Goal: Task Accomplishment & Management: Manage account settings

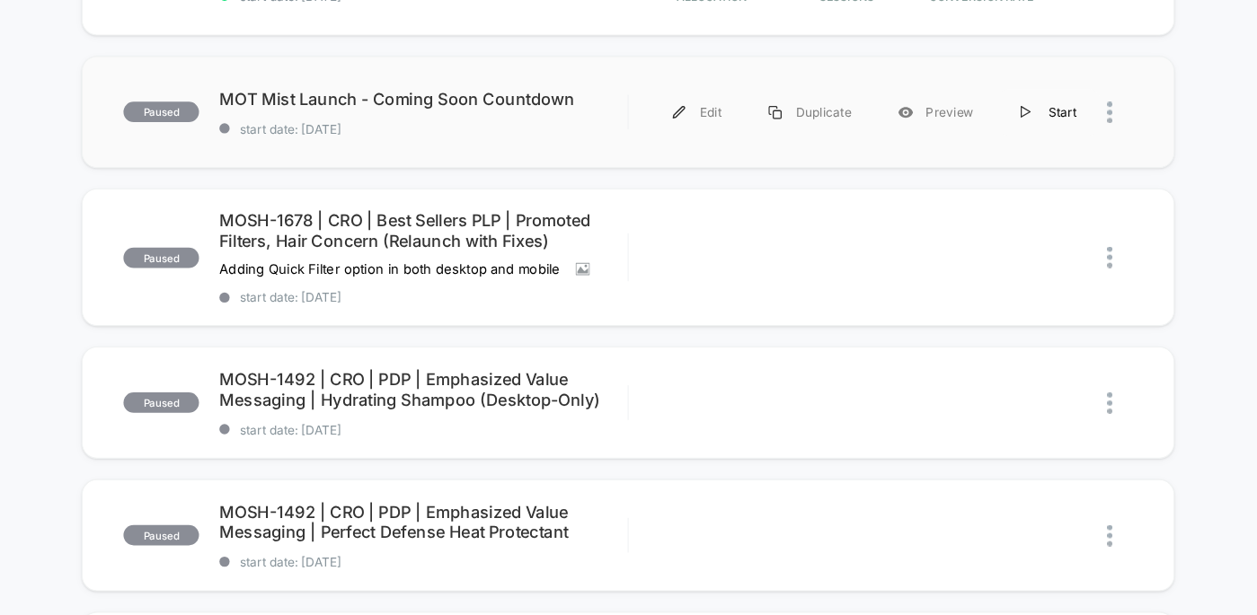
scroll to position [263, 0]
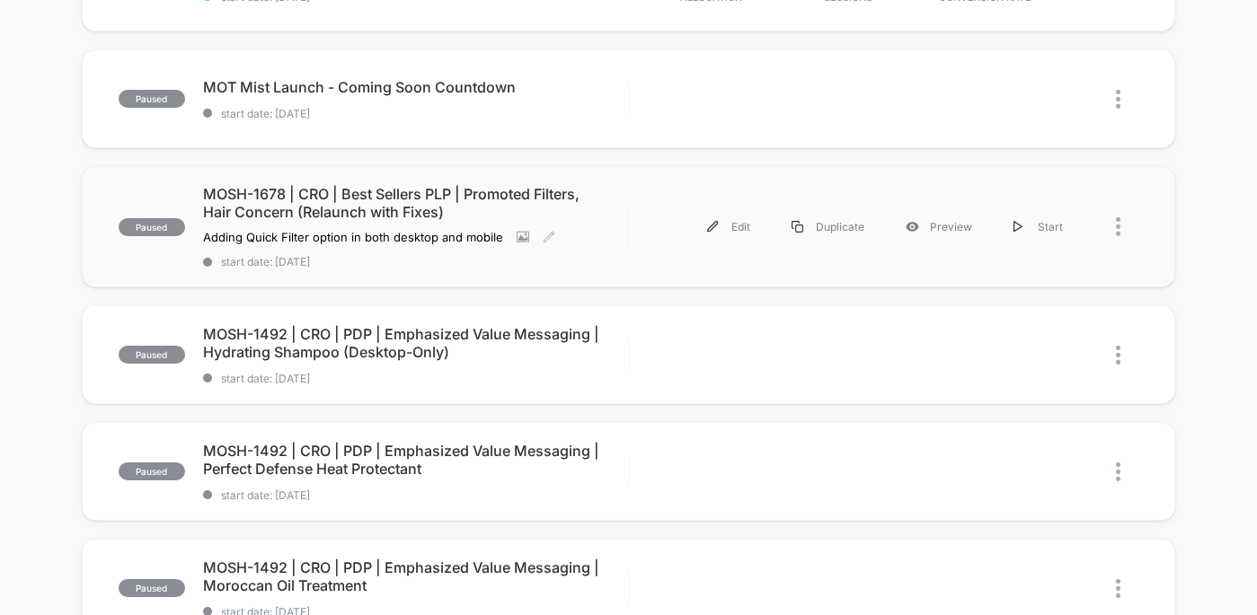
click at [458, 197] on span "MOSH-1678 | CRO | Best Sellers PLP | Promoted Filters, Hair Concern (Relaunch w…" at bounding box center [415, 203] width 425 height 36
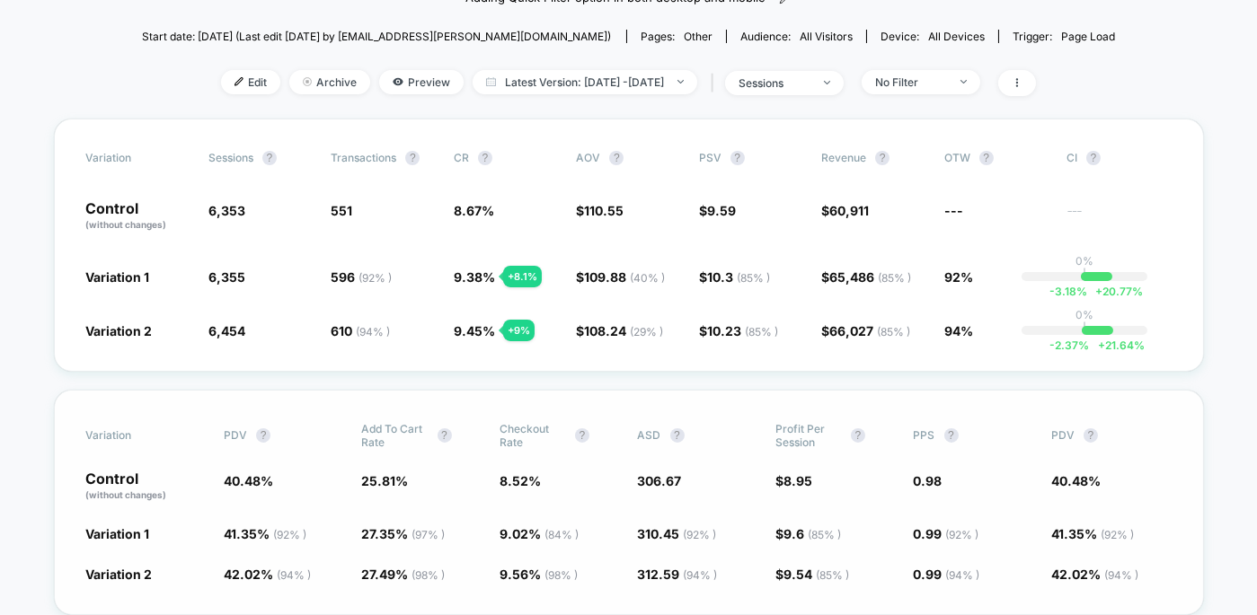
scroll to position [247, 0]
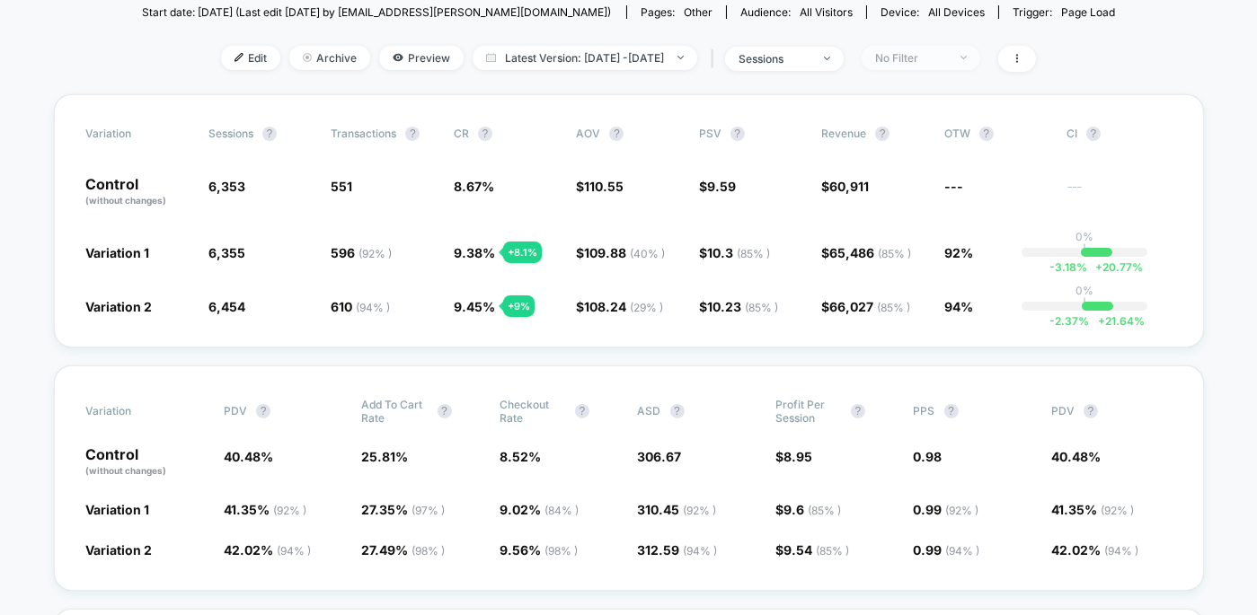
click at [937, 54] on div "No Filter" at bounding box center [911, 57] width 72 height 13
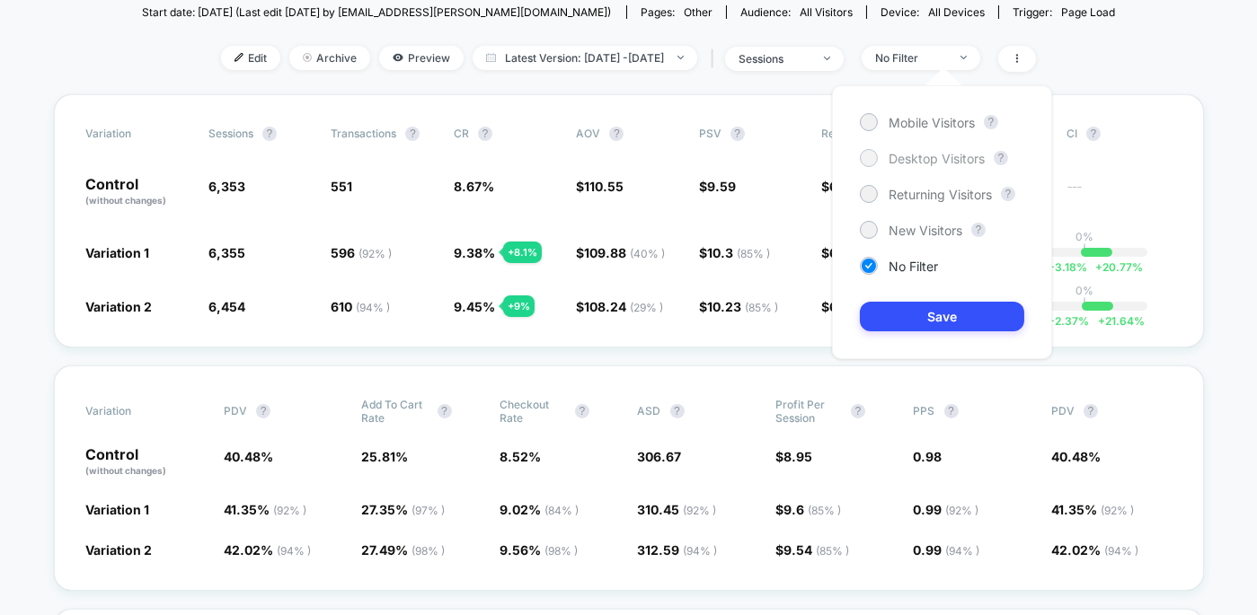
click at [917, 160] on span "Desktop Visitors" at bounding box center [936, 158] width 96 height 15
click at [948, 323] on button "Save" at bounding box center [942, 317] width 164 height 30
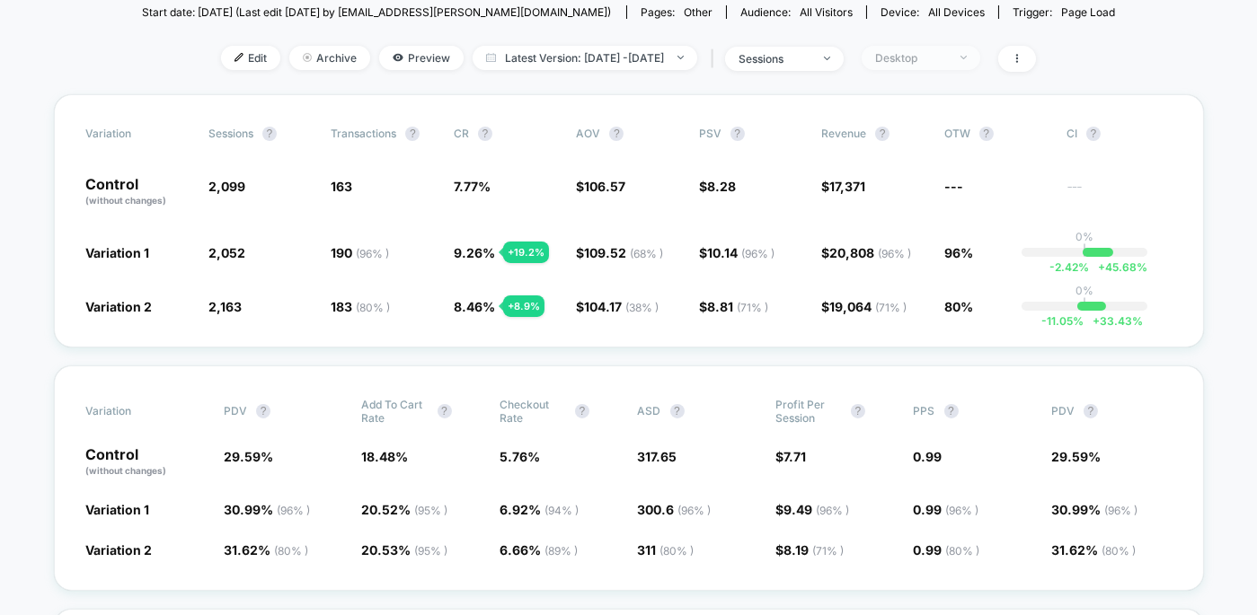
click at [959, 65] on span "Desktop" at bounding box center [920, 58] width 119 height 24
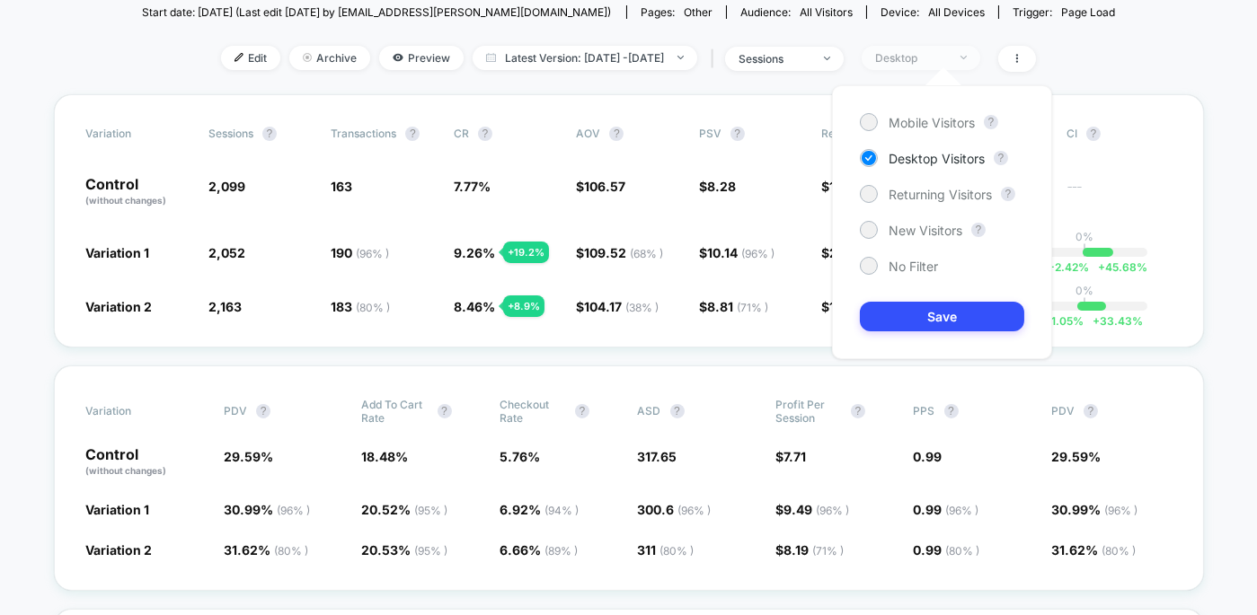
click at [959, 65] on span "Desktop" at bounding box center [920, 58] width 119 height 24
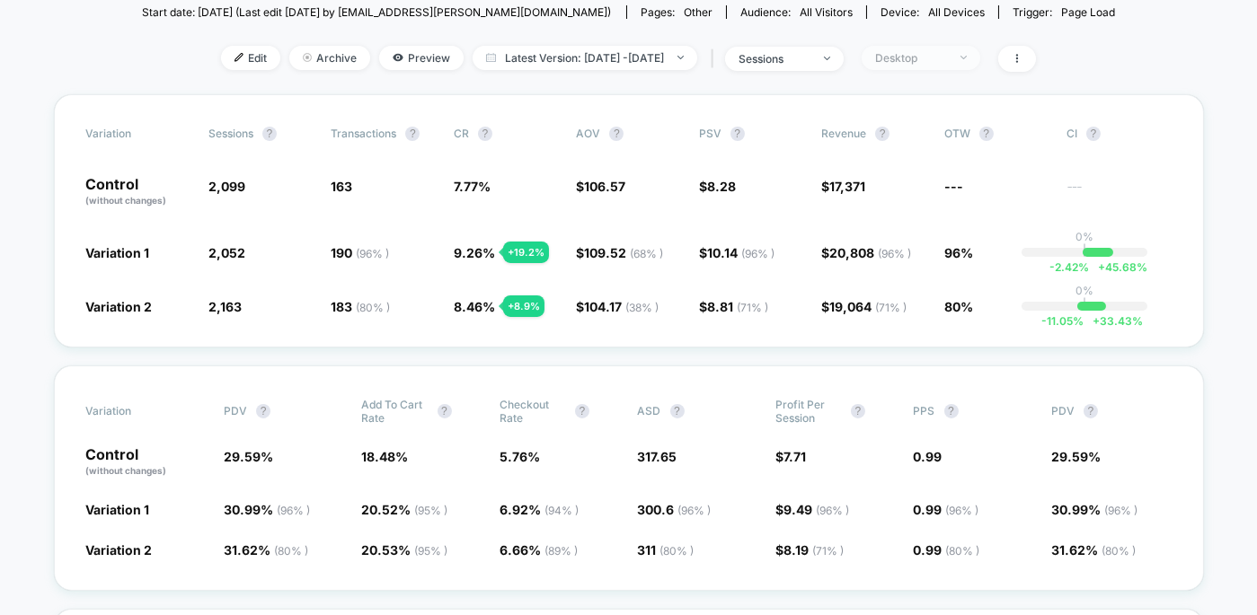
click at [959, 65] on span "Desktop" at bounding box center [920, 58] width 119 height 24
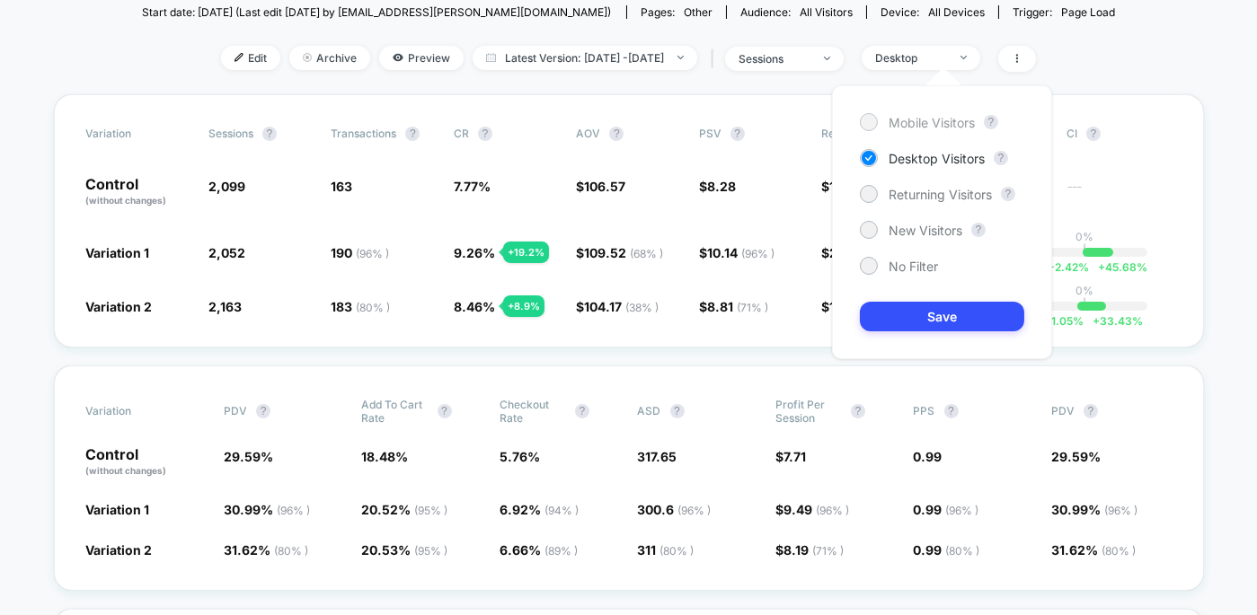
click at [953, 119] on span "Mobile Visitors" at bounding box center [931, 122] width 86 height 15
click at [967, 318] on button "Save" at bounding box center [942, 317] width 164 height 30
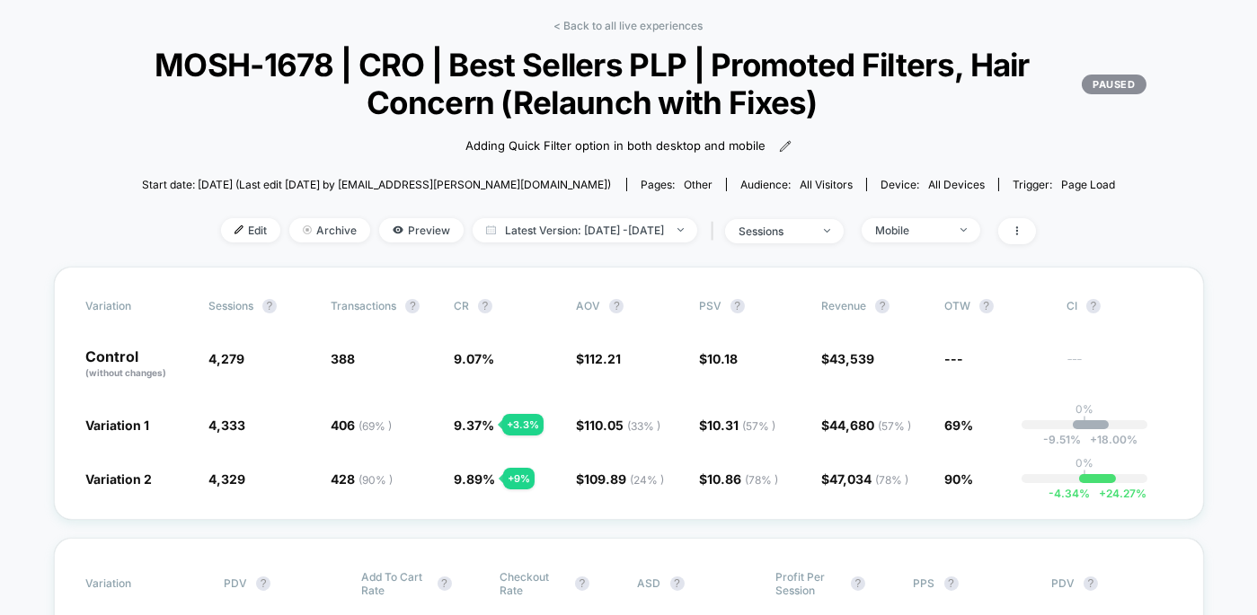
scroll to position [8, 0]
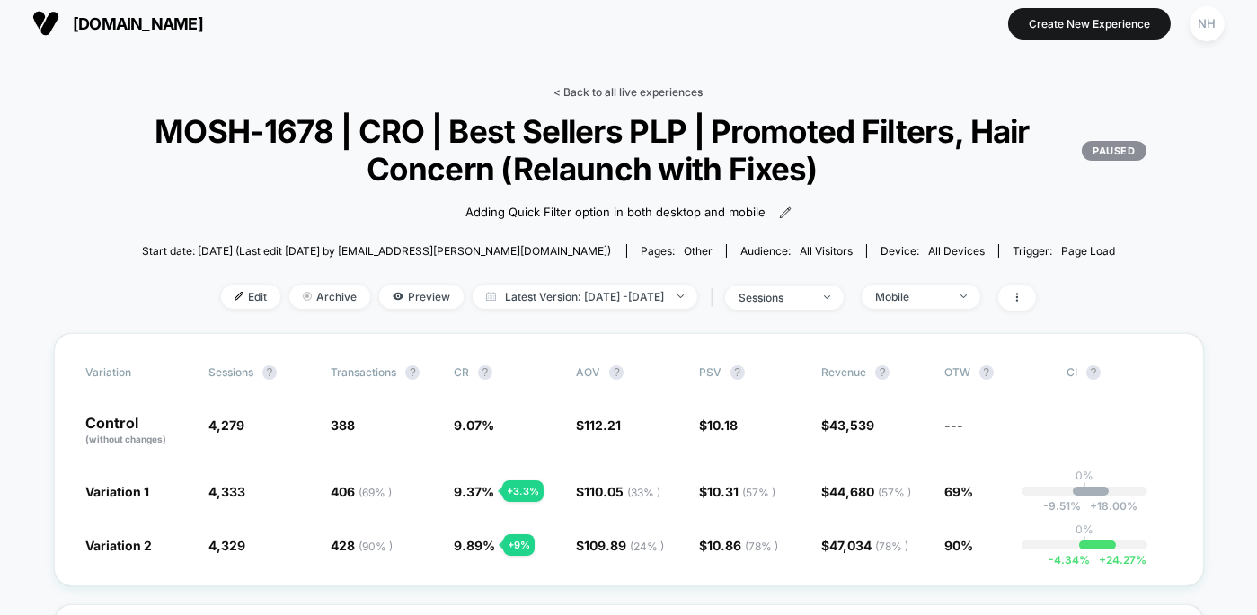
click at [651, 88] on link "< Back to all live experiences" at bounding box center [628, 91] width 149 height 13
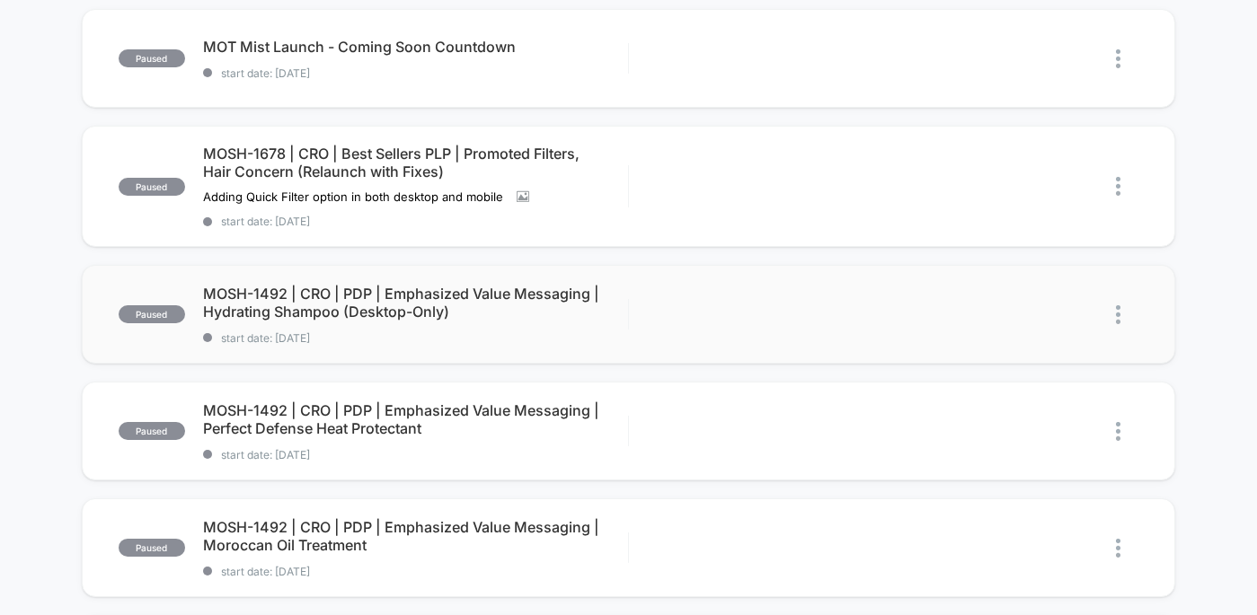
scroll to position [306, 0]
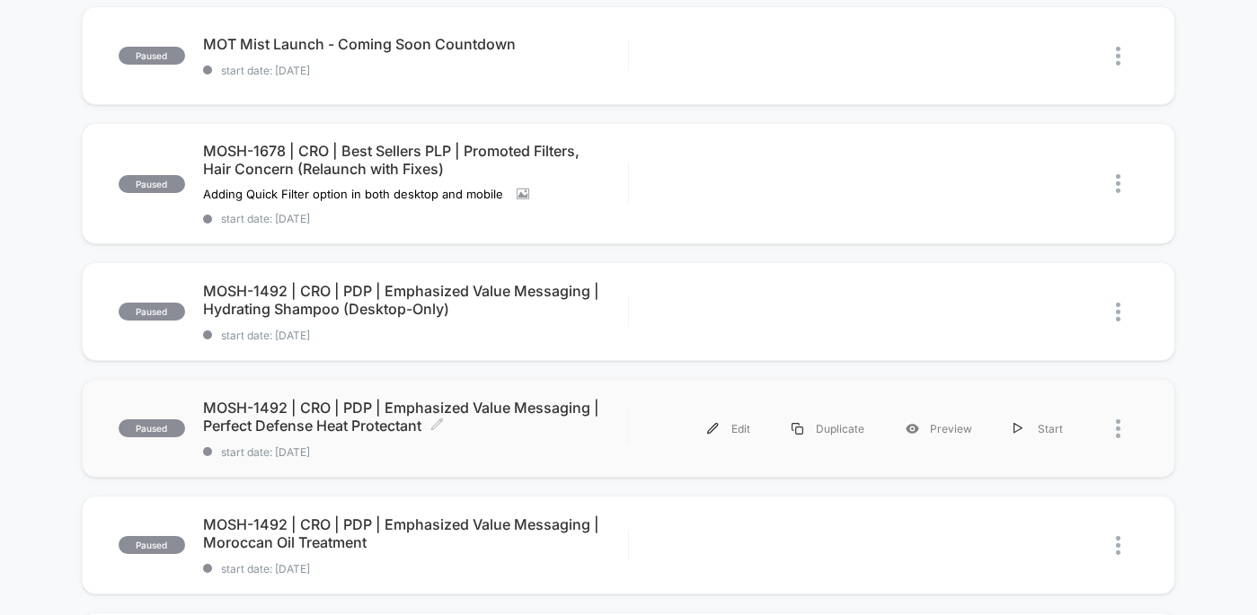
click at [399, 407] on span "MOSH-1492 | CRO | PDP | Emphasized Value Messaging | Perfect Defense Heat Prote…" at bounding box center [415, 417] width 425 height 36
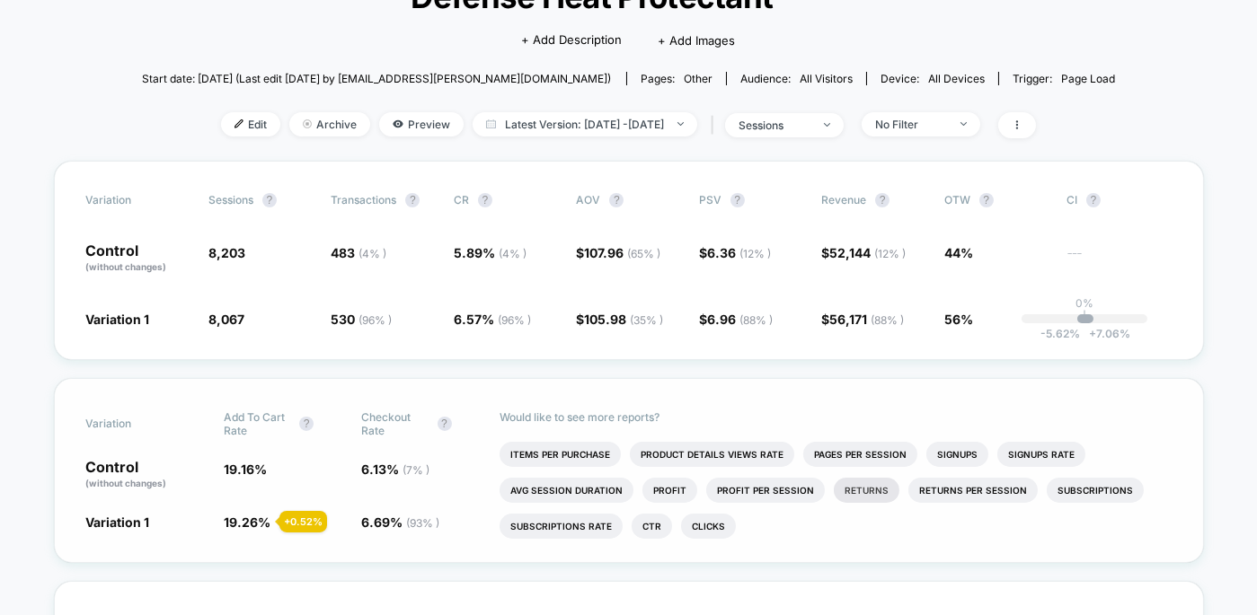
scroll to position [194, 0]
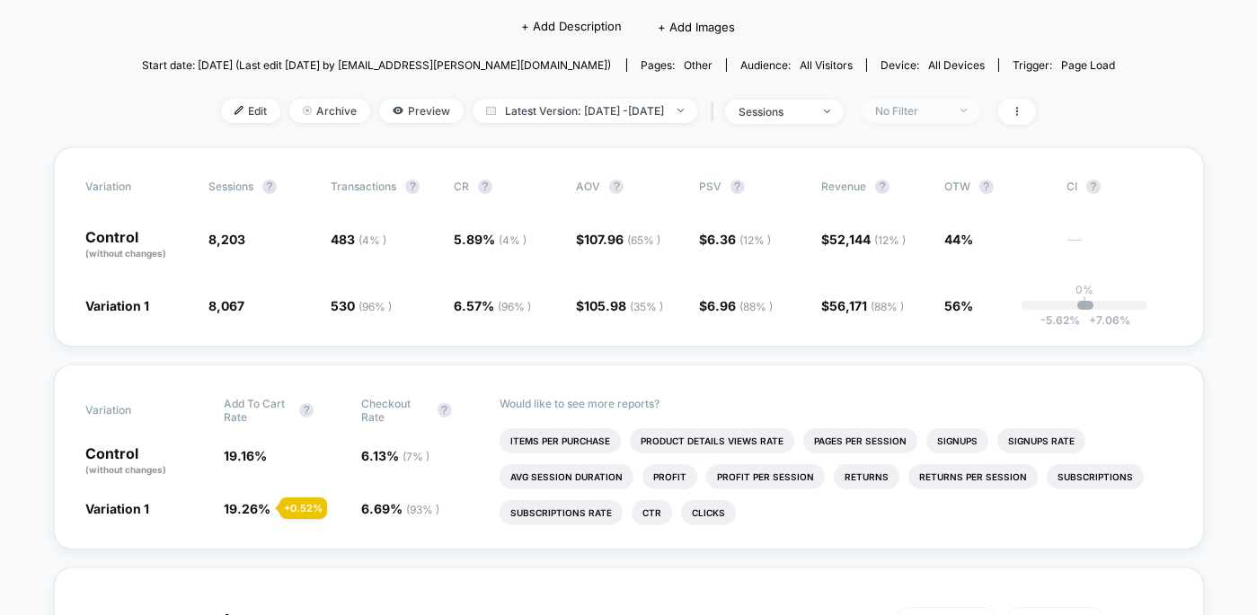
click at [929, 118] on span "No Filter" at bounding box center [920, 111] width 119 height 24
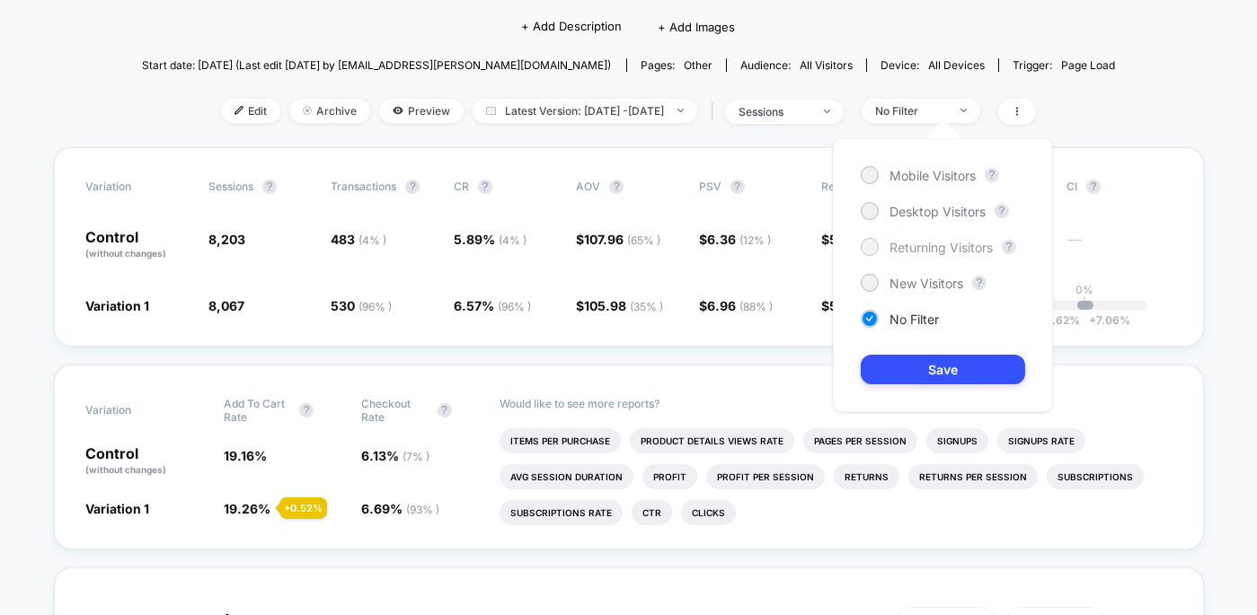
click at [935, 242] on span "Returning Visitors" at bounding box center [940, 247] width 103 height 15
click at [946, 366] on button "Save" at bounding box center [942, 370] width 164 height 30
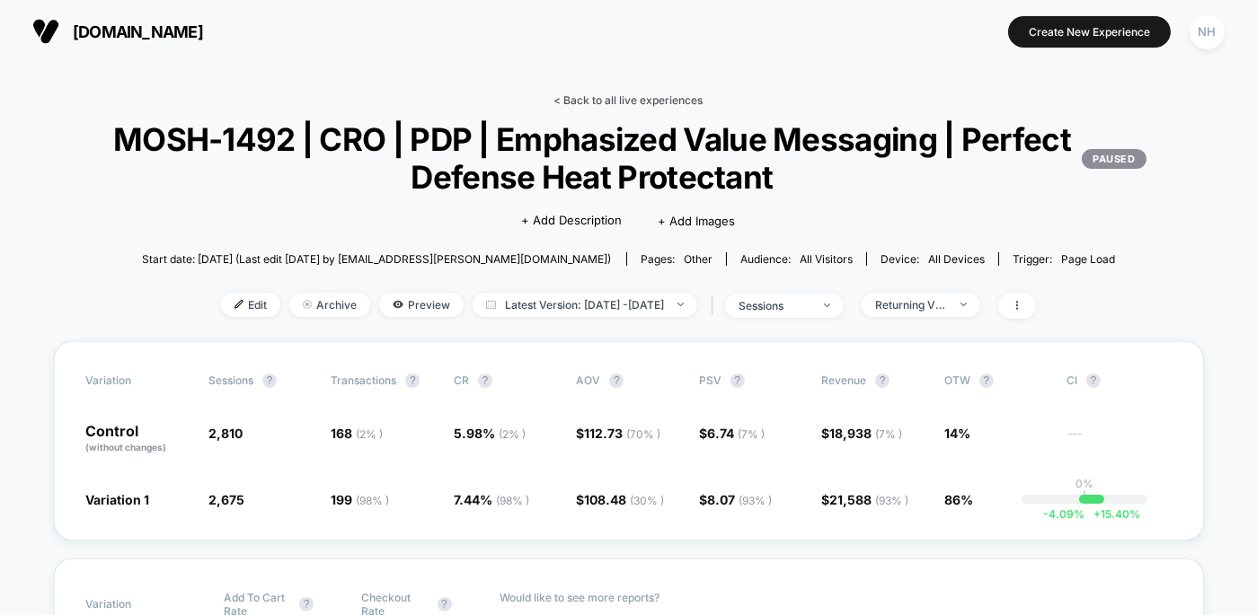
click at [651, 105] on link "< Back to all live experiences" at bounding box center [628, 99] width 149 height 13
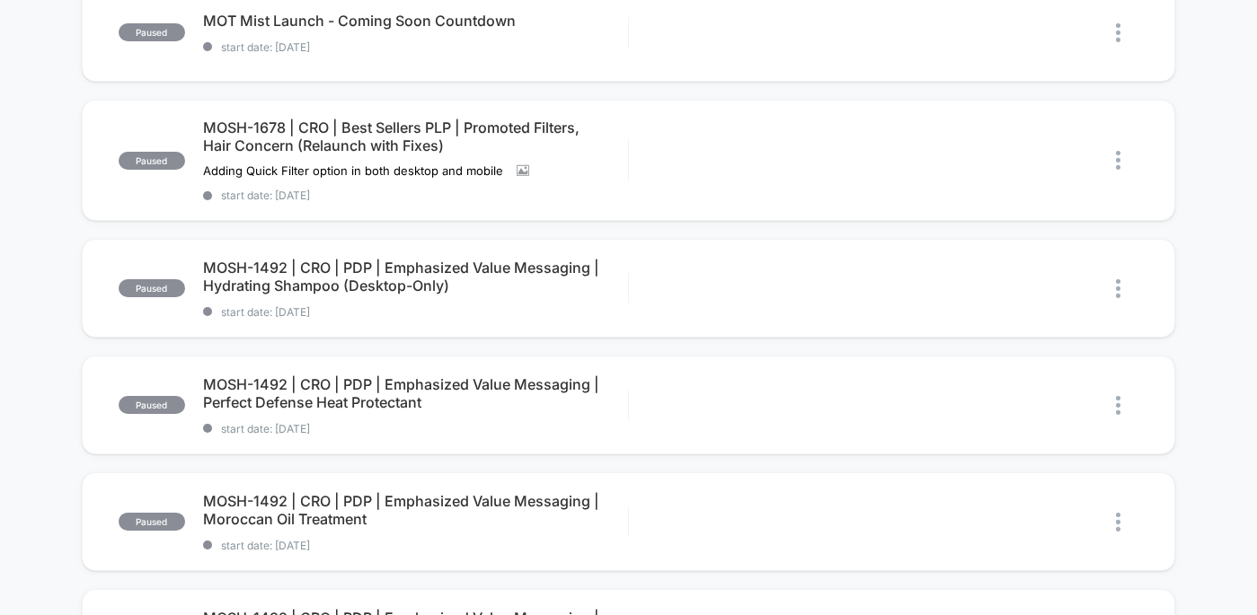
scroll to position [351, 0]
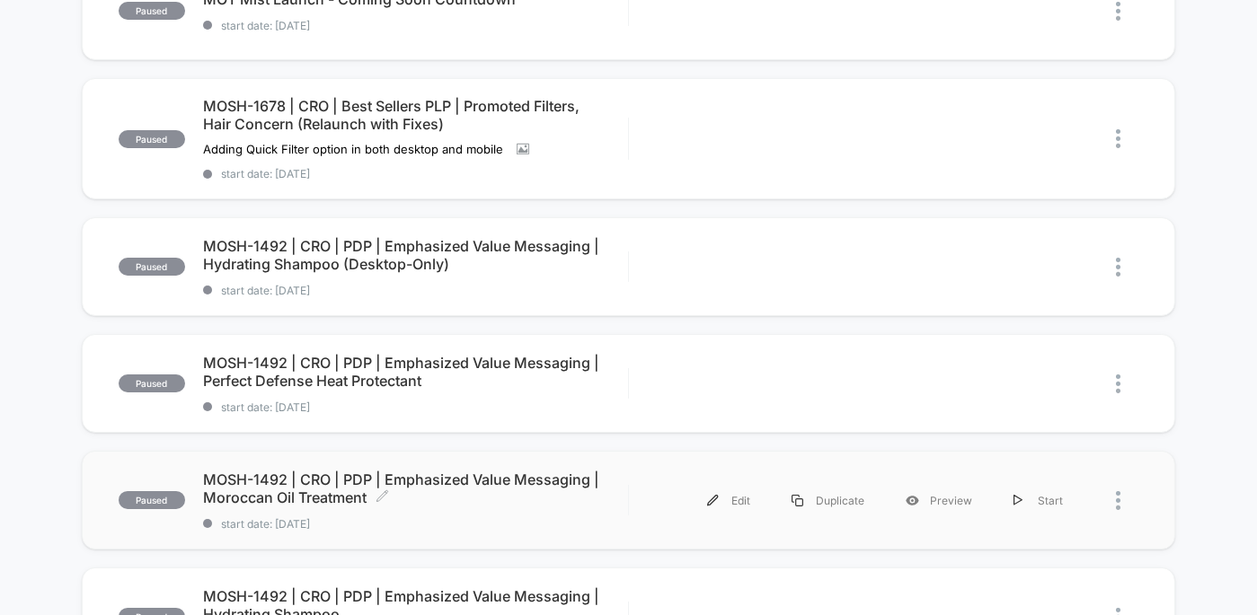
click at [470, 471] on span "MOSH-1492 | CRO | PDP | Emphasized Value Messaging | Moroccan Oil Treatment Cli…" at bounding box center [415, 489] width 425 height 36
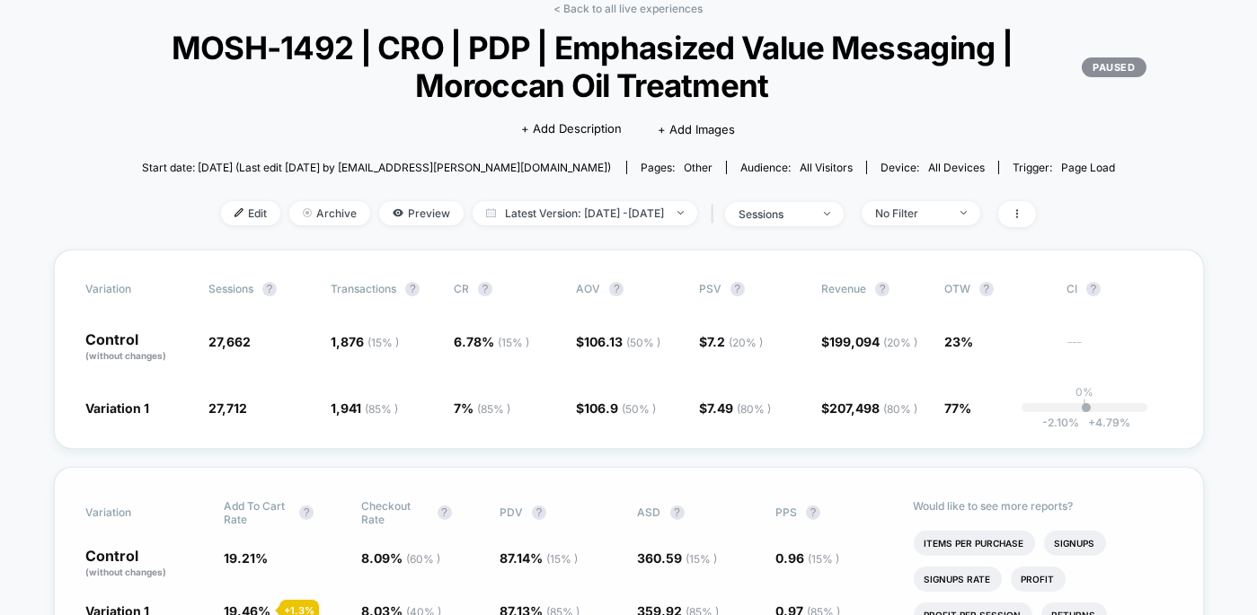
scroll to position [142, 0]
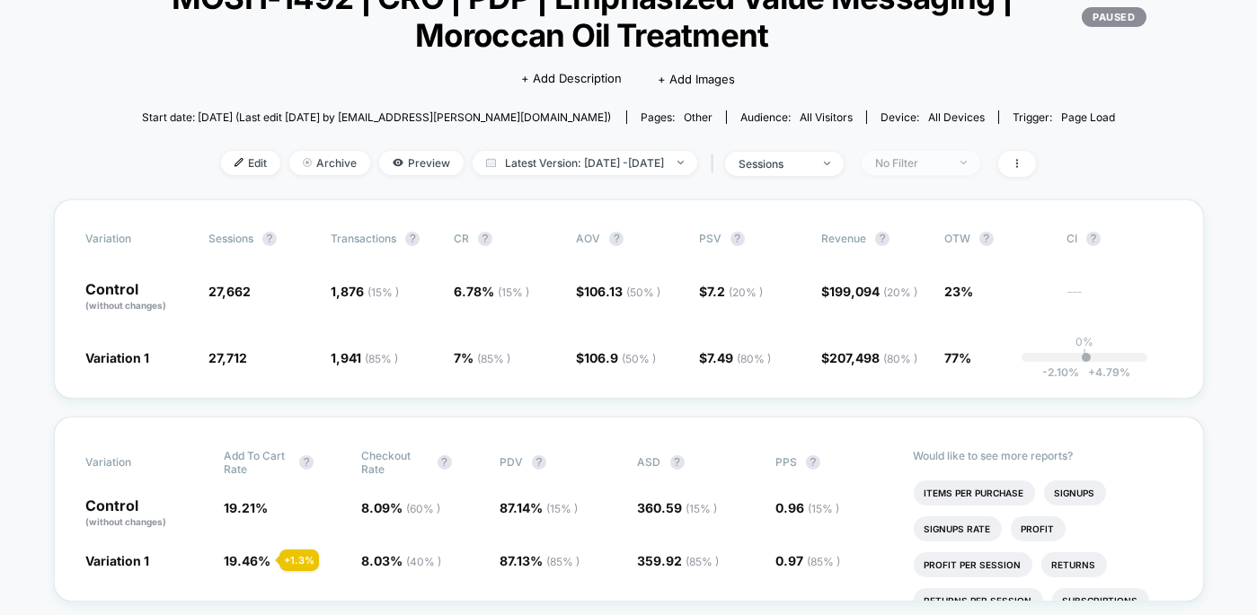
click at [933, 164] on div "No Filter" at bounding box center [911, 162] width 72 height 13
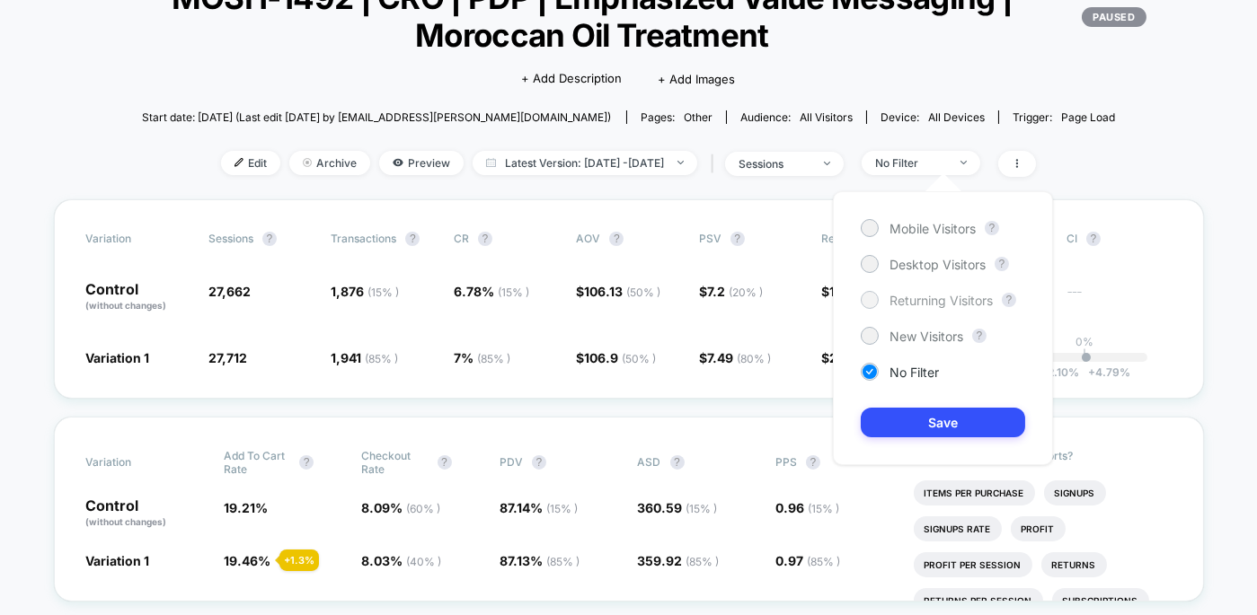
click at [940, 299] on span "Returning Visitors" at bounding box center [940, 300] width 103 height 15
click at [959, 410] on button "Save" at bounding box center [942, 423] width 164 height 30
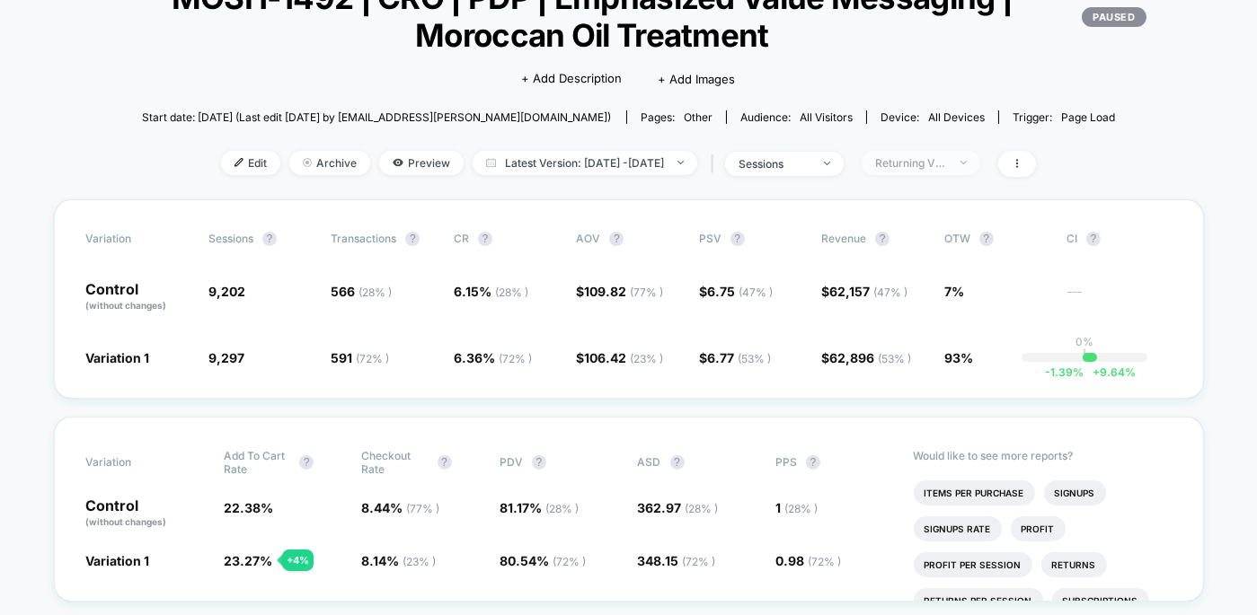
click at [913, 156] on div "Returning Visitors" at bounding box center [911, 162] width 72 height 13
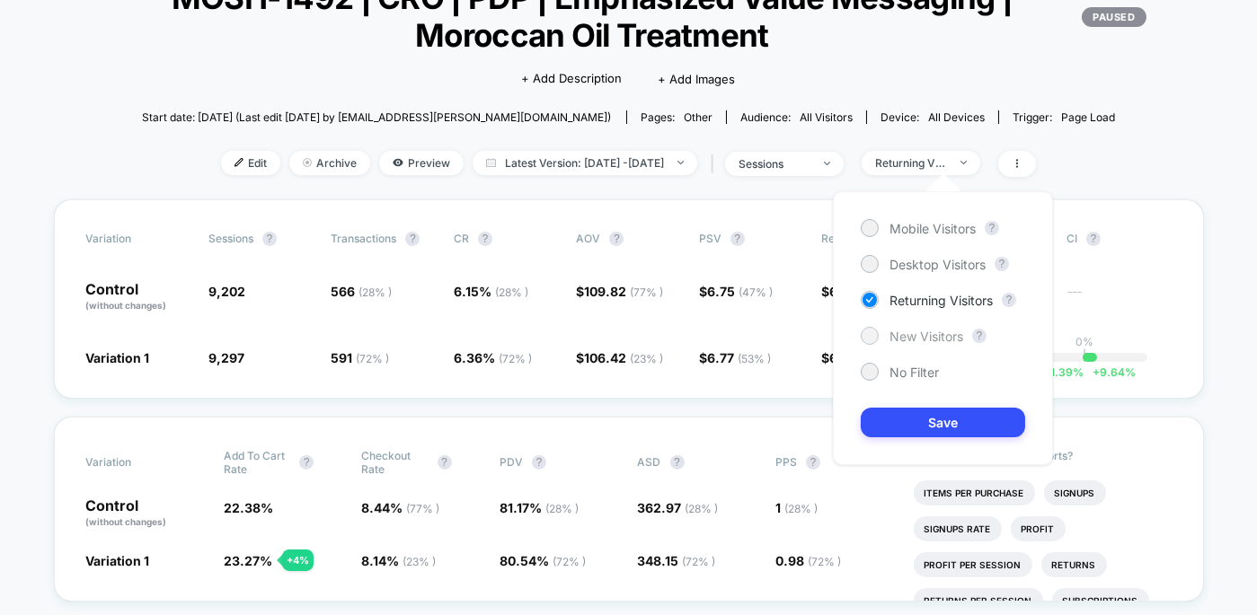
click at [914, 339] on span "New Visitors" at bounding box center [926, 336] width 74 height 15
click at [921, 411] on button "Save" at bounding box center [942, 423] width 164 height 30
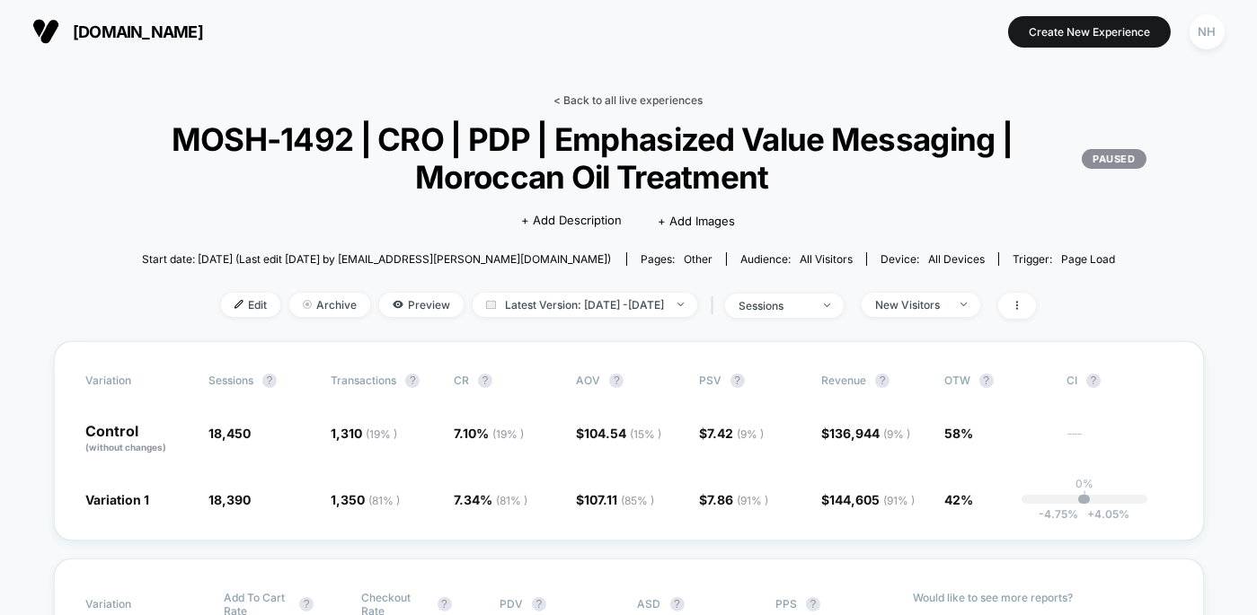
click at [629, 104] on link "< Back to all live experiences" at bounding box center [628, 99] width 149 height 13
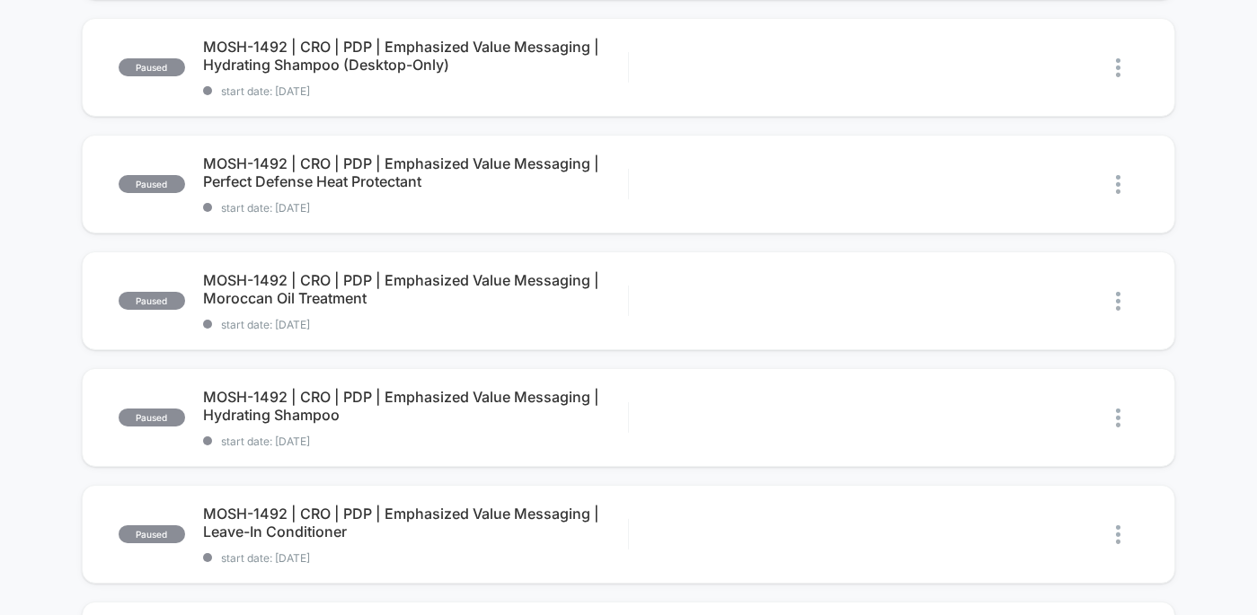
scroll to position [516, 0]
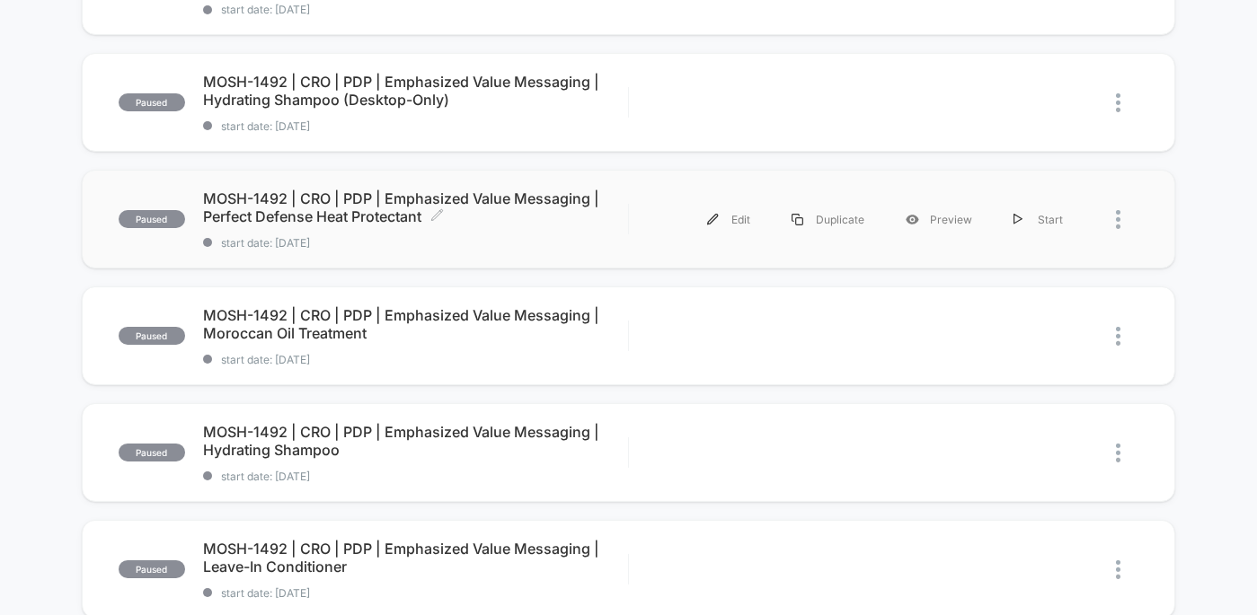
click at [485, 194] on span "MOSH-1492 | CRO | PDP | Emphasized Value Messaging | Perfect Defense Heat Prote…" at bounding box center [415, 208] width 425 height 36
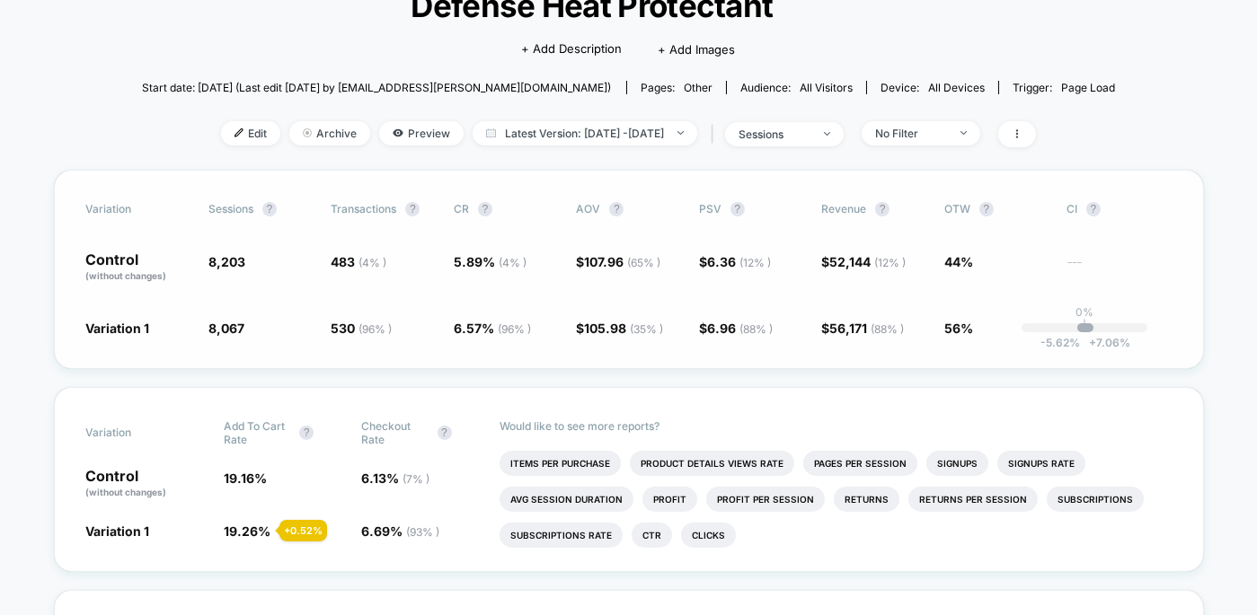
scroll to position [144, 0]
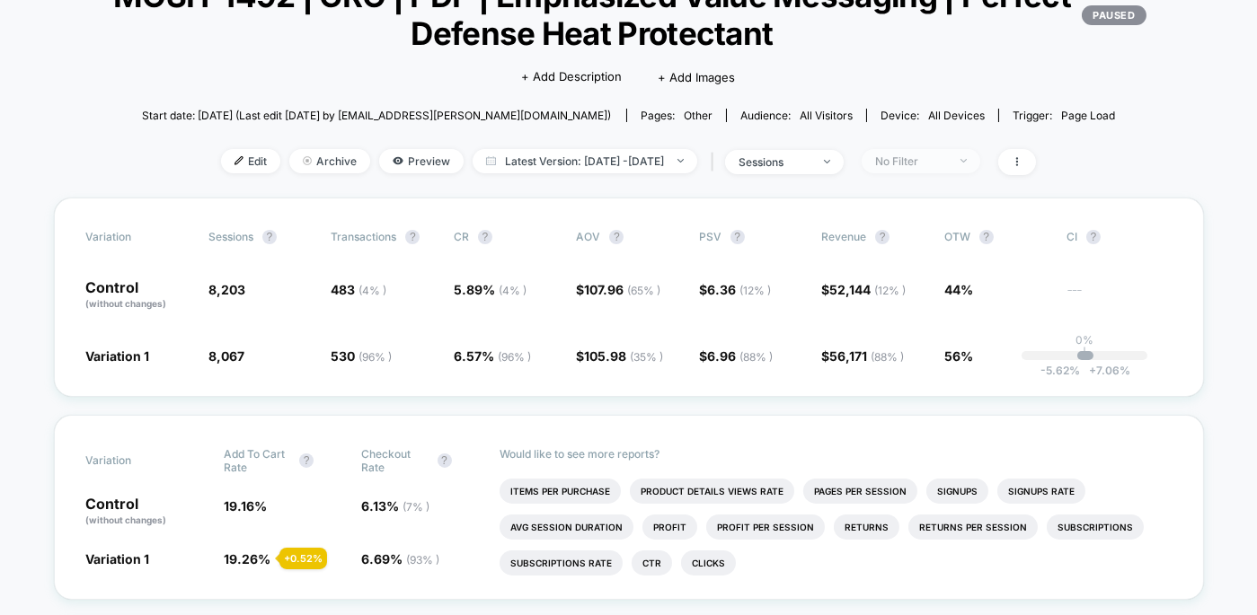
click at [940, 168] on span "No Filter" at bounding box center [920, 161] width 119 height 24
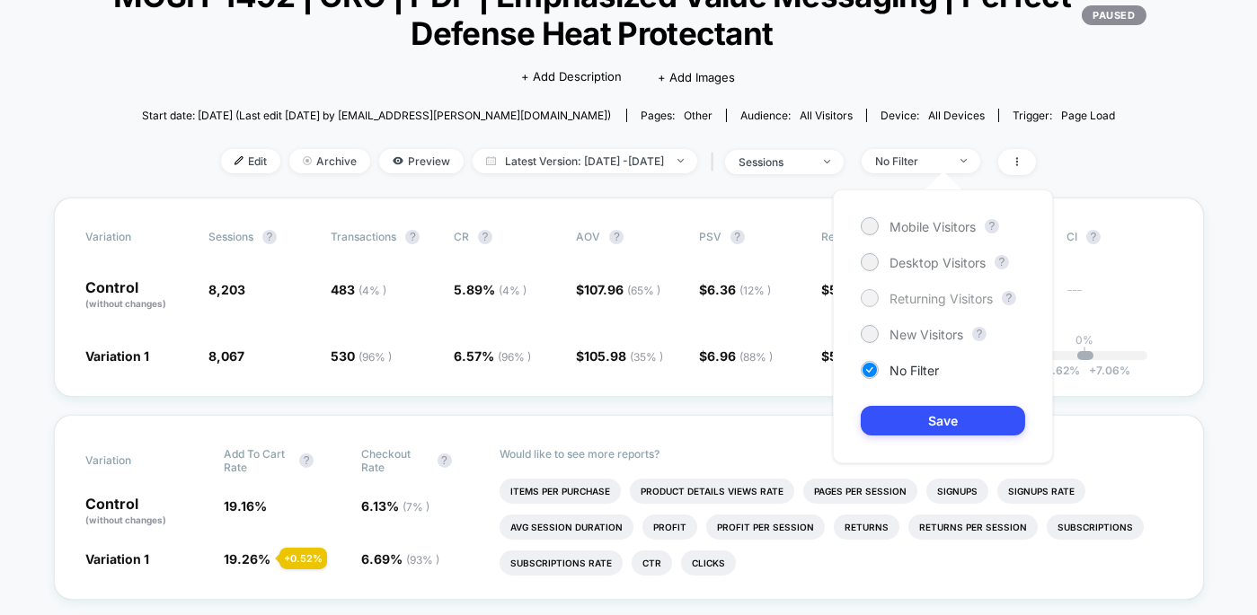
click at [947, 295] on span "Returning Visitors" at bounding box center [940, 298] width 103 height 15
click at [962, 426] on button "Save" at bounding box center [942, 421] width 164 height 30
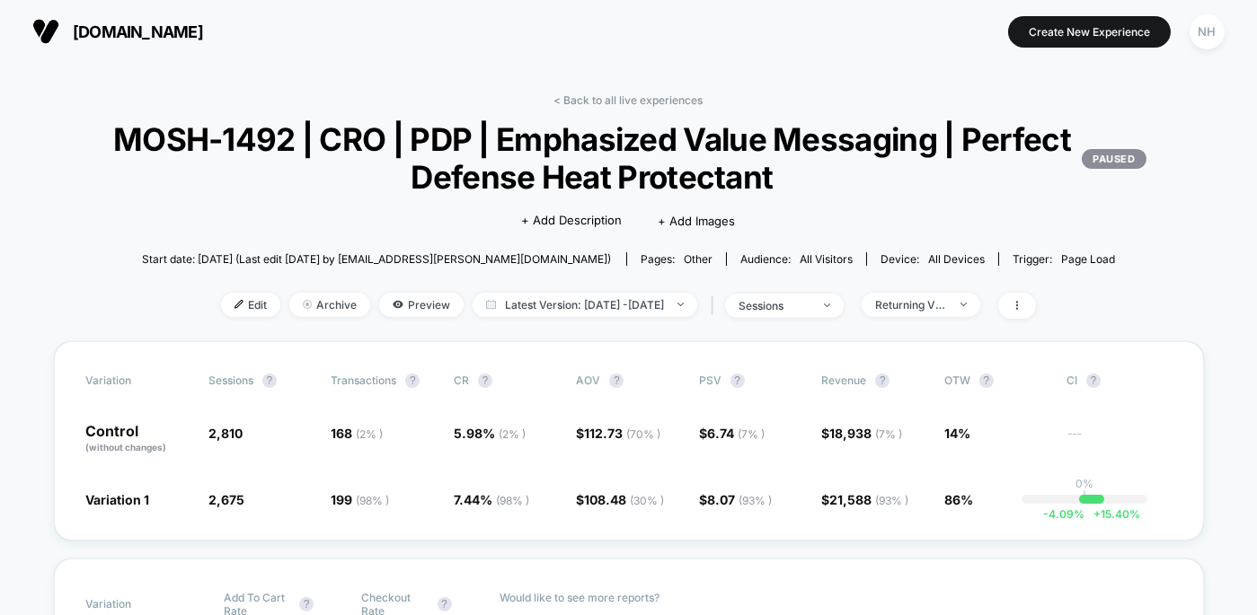
click at [604, 110] on div "< Back to all live experiences MOSH-1492 | CRO | PDP | Emphasized Value Messagi…" at bounding box center [629, 217] width 1150 height 248
click at [604, 101] on link "< Back to all live experiences" at bounding box center [628, 99] width 149 height 13
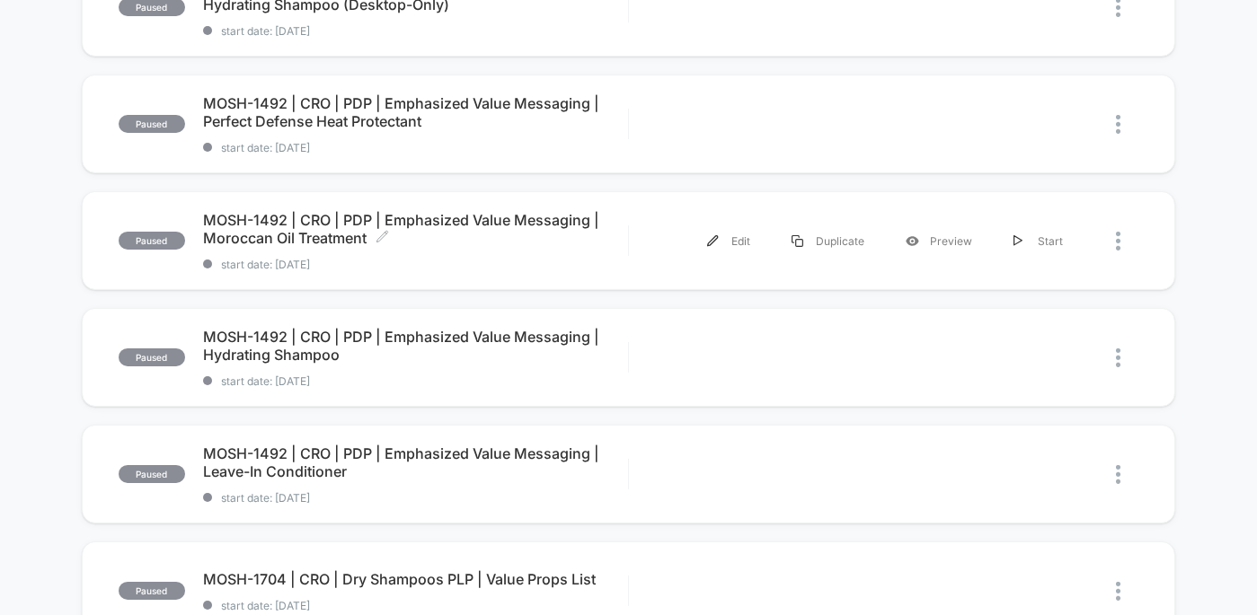
scroll to position [625, 0]
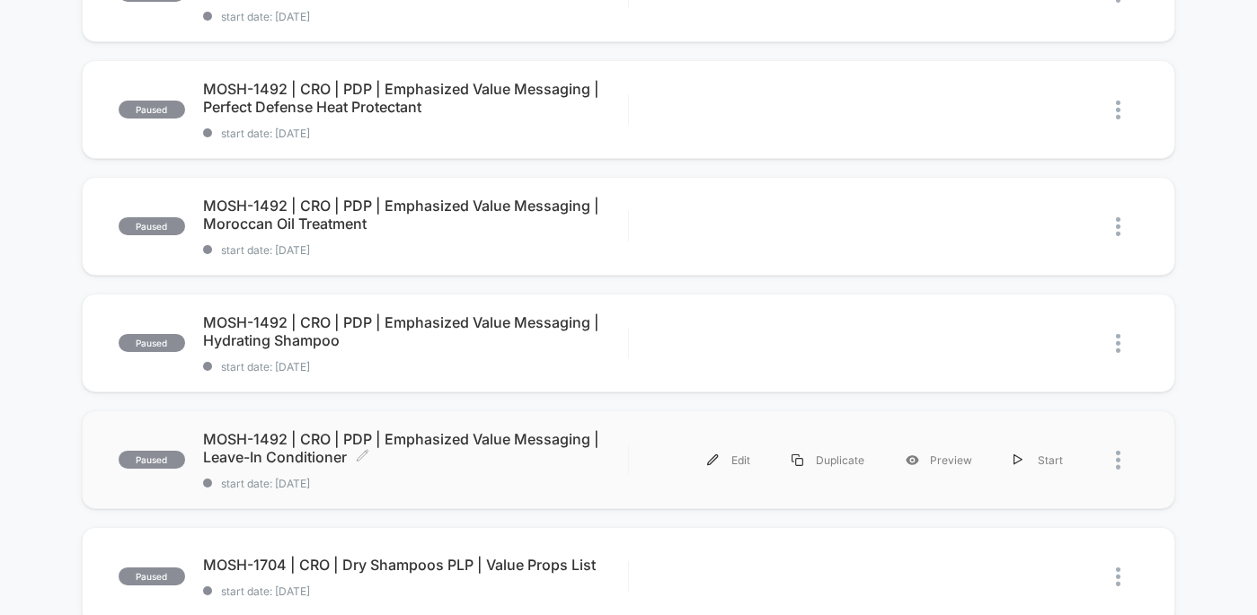
click at [357, 430] on span "MOSH-1492 | CRO | PDP | Emphasized Value Messaging | Leave-In Conditioner Click…" at bounding box center [415, 448] width 425 height 36
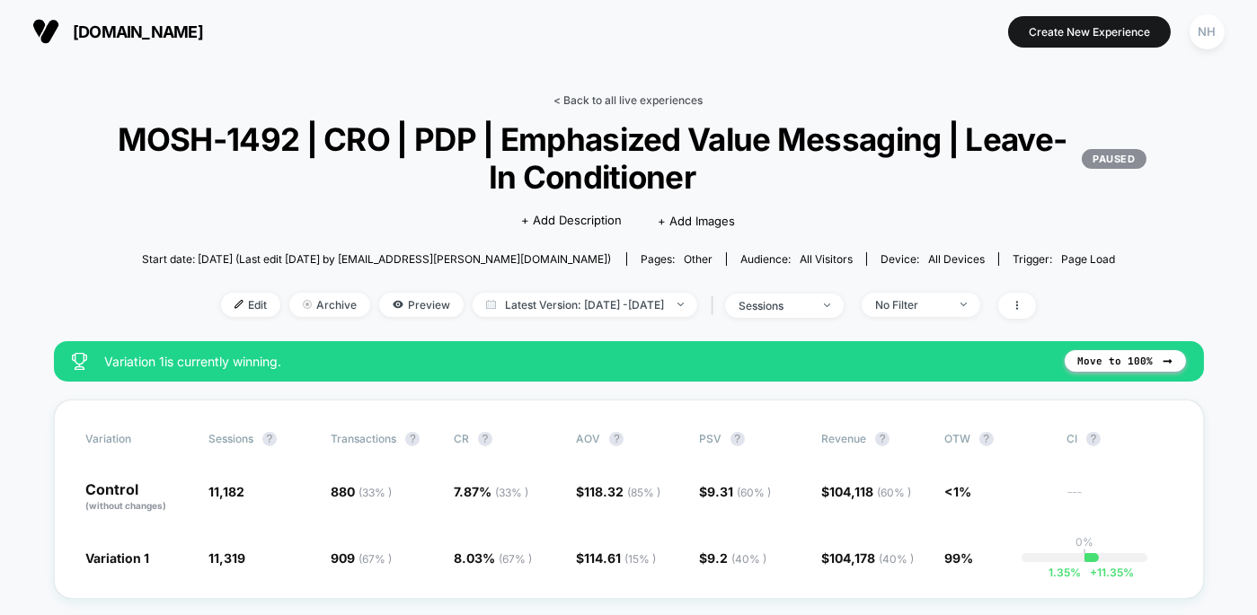
click at [620, 93] on link "< Back to all live experiences" at bounding box center [628, 99] width 149 height 13
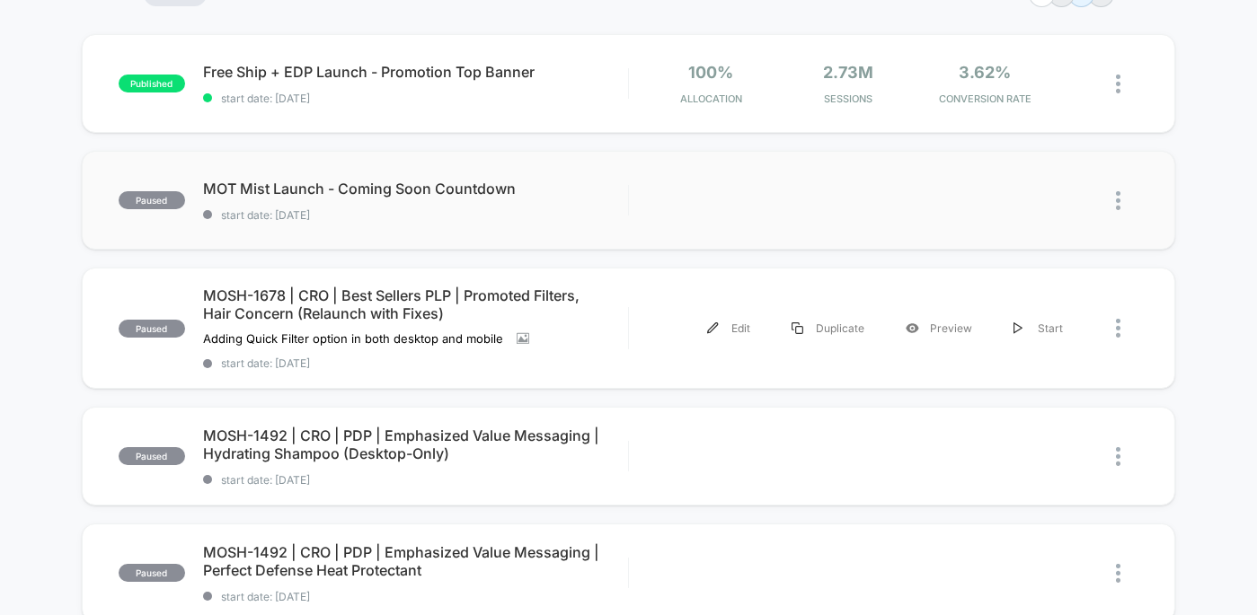
scroll to position [166, 0]
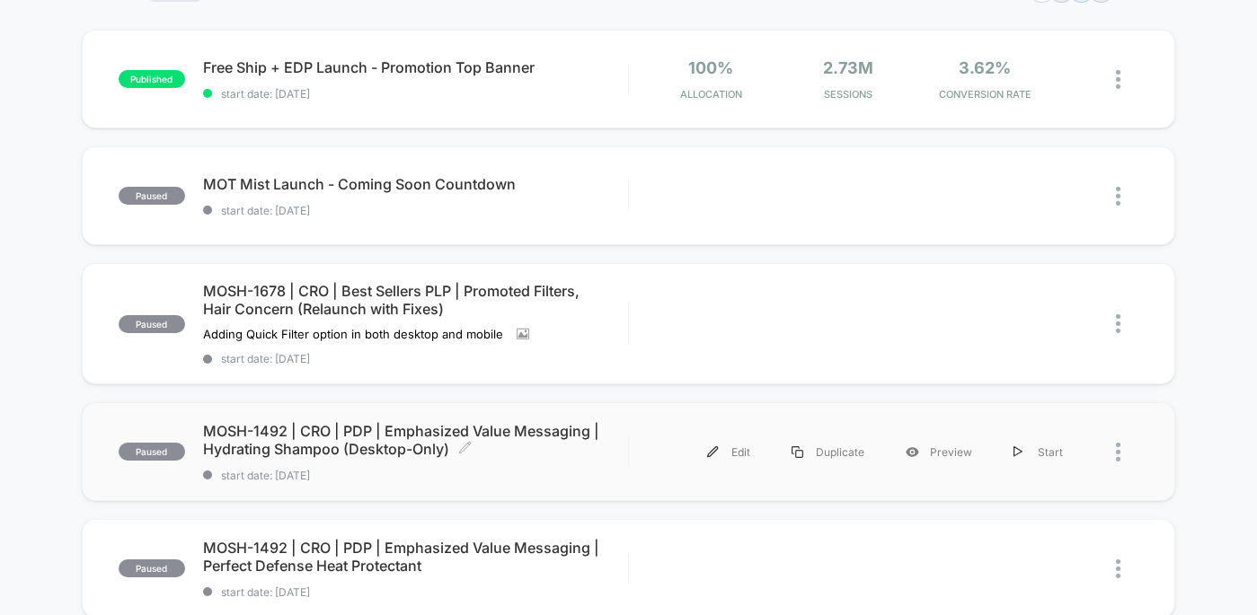
click at [391, 425] on span "MOSH-1492 | CRO | PDP | Emphasized Value Messaging | Hydrating Shampoo (Desktop…" at bounding box center [415, 440] width 425 height 36
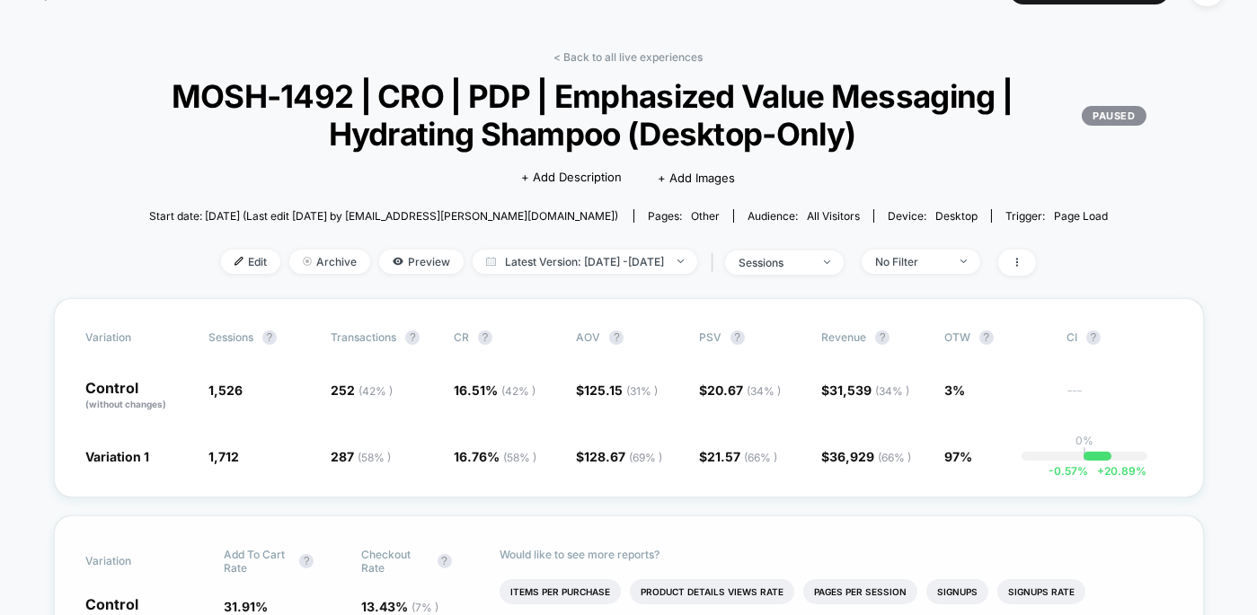
scroll to position [120, 0]
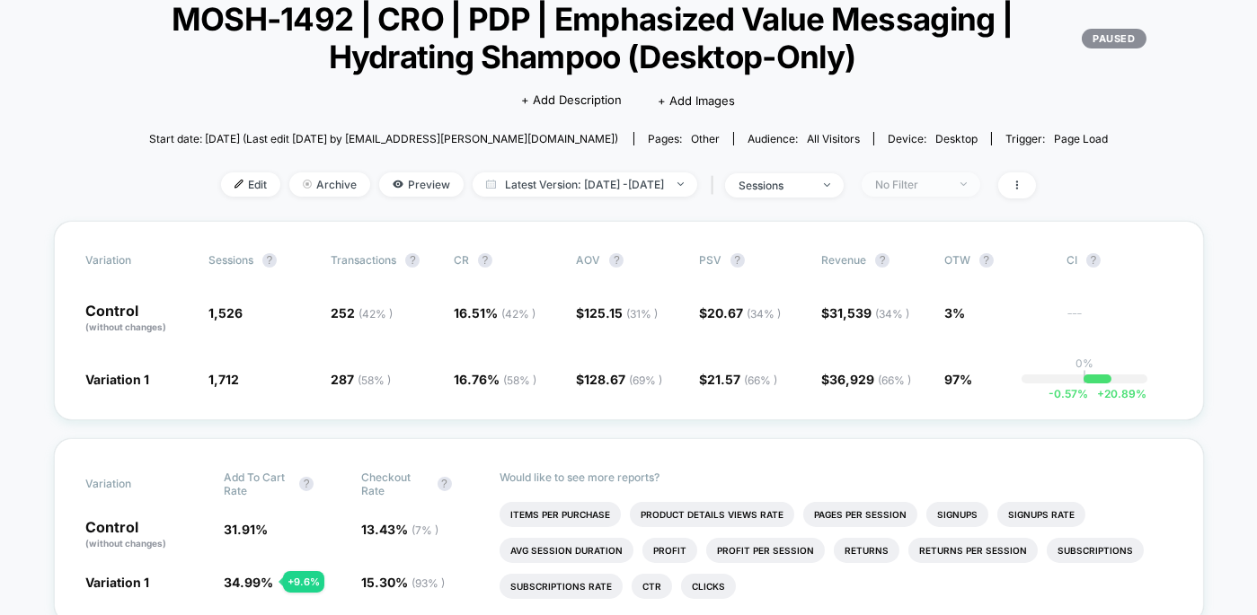
click at [947, 192] on span "No Filter" at bounding box center [920, 184] width 119 height 24
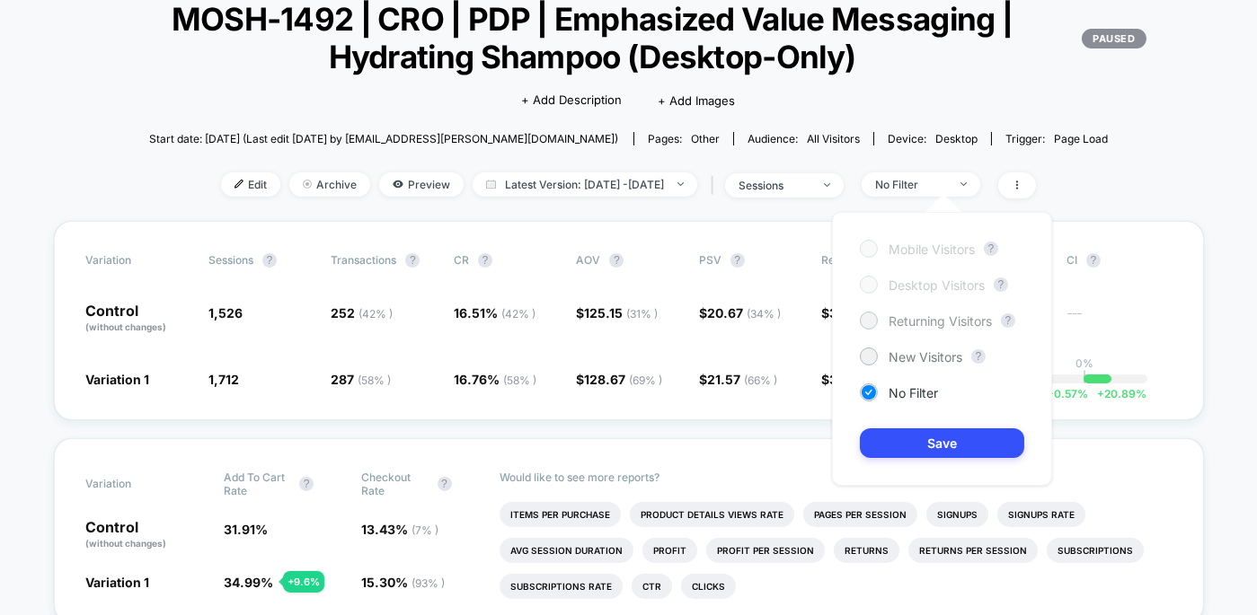
click at [934, 325] on span "Returning Visitors" at bounding box center [939, 320] width 103 height 15
click at [939, 414] on div "Mobile Visitors ? Desktop Visitors ? Returning Visitors ? New Visitors ? No Fil…" at bounding box center [942, 349] width 220 height 274
click at [943, 442] on button "Save" at bounding box center [942, 443] width 164 height 30
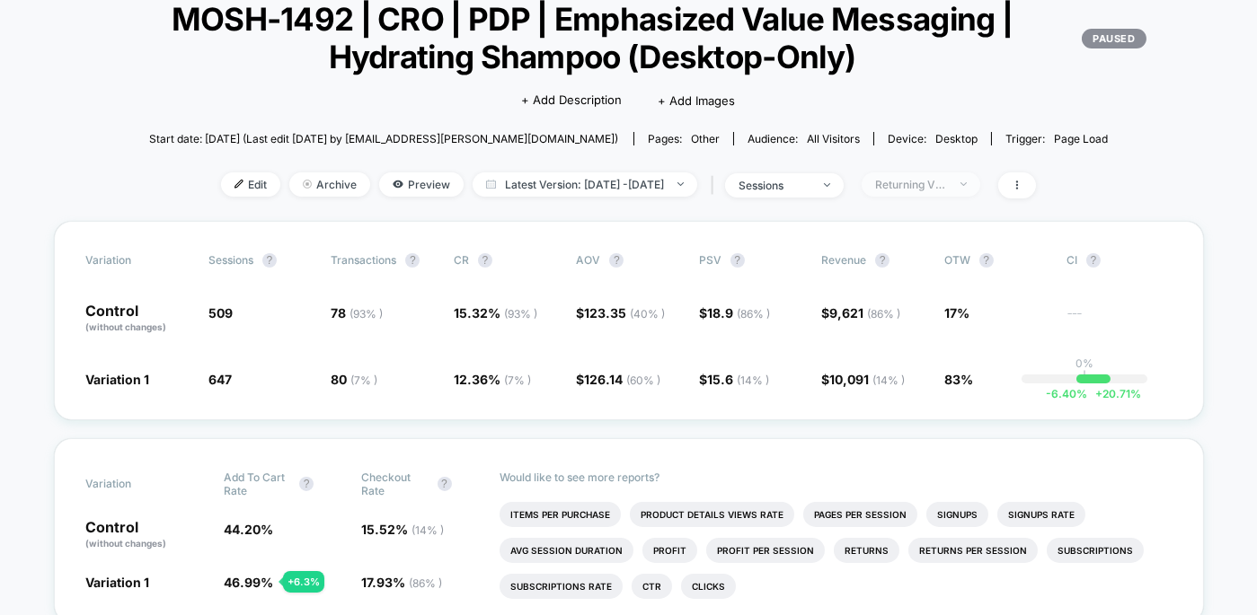
click at [980, 185] on span "Returning Visitors" at bounding box center [920, 184] width 119 height 24
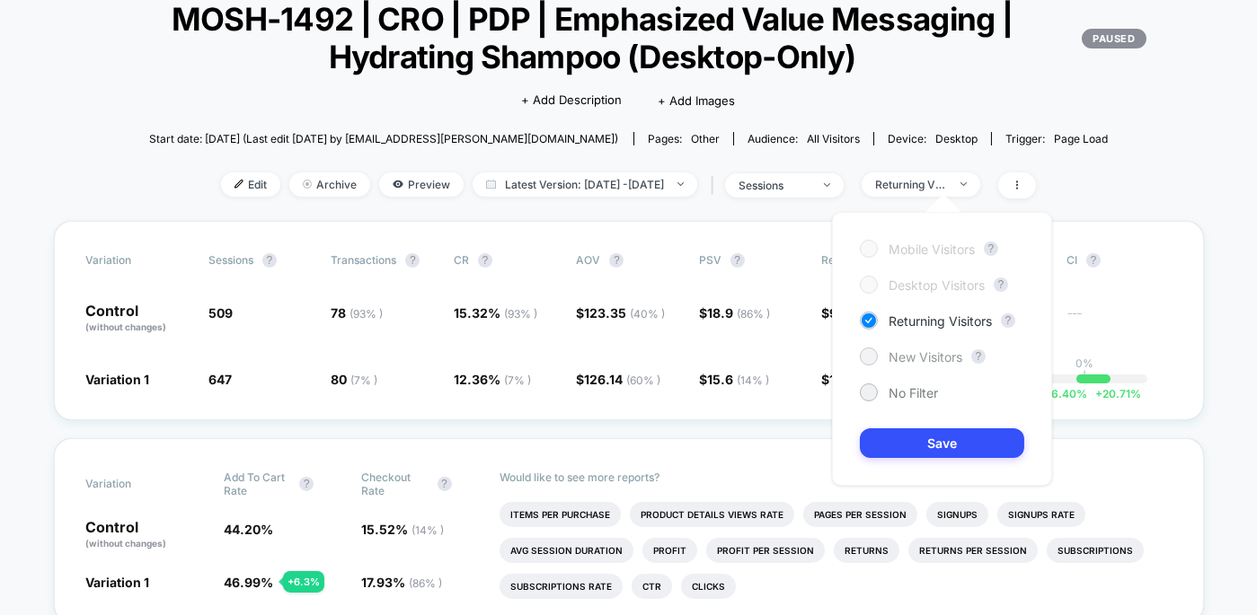
click at [942, 349] on span "New Visitors" at bounding box center [925, 356] width 74 height 15
click at [931, 448] on button "Save" at bounding box center [942, 443] width 164 height 30
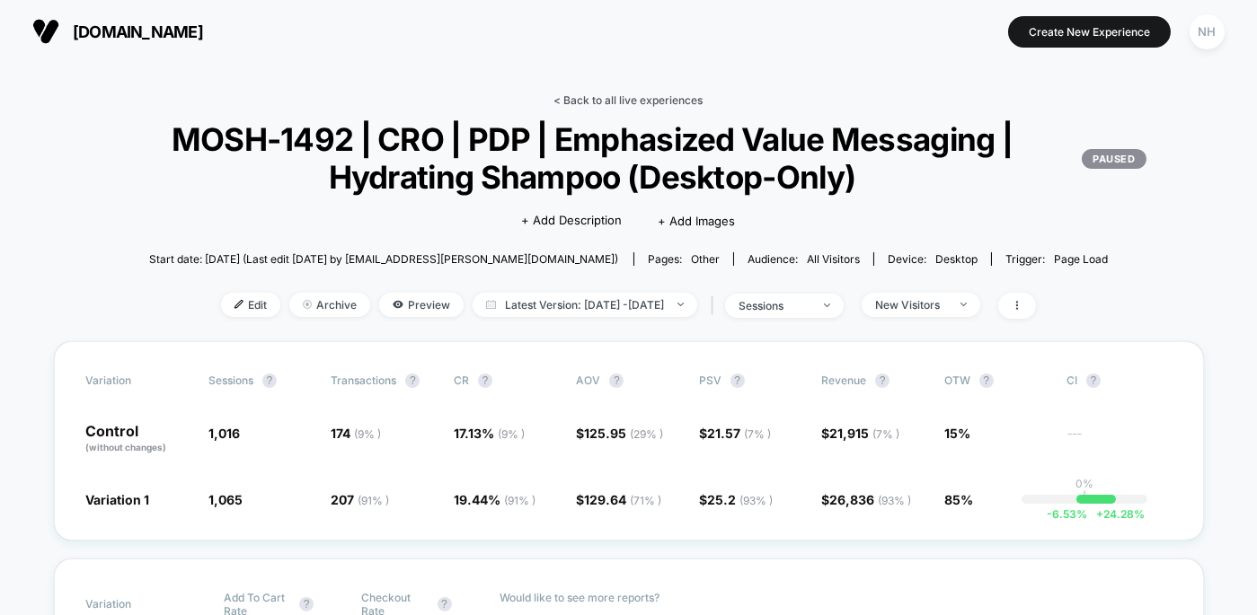
click at [620, 102] on link "< Back to all live experiences" at bounding box center [628, 99] width 149 height 13
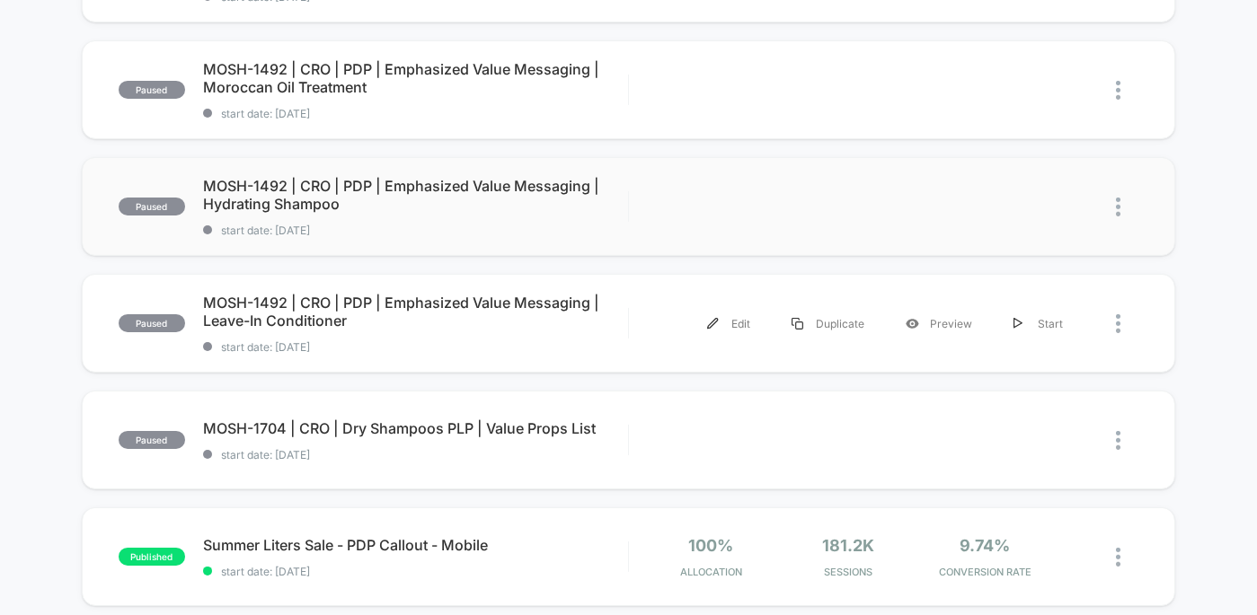
scroll to position [775, 0]
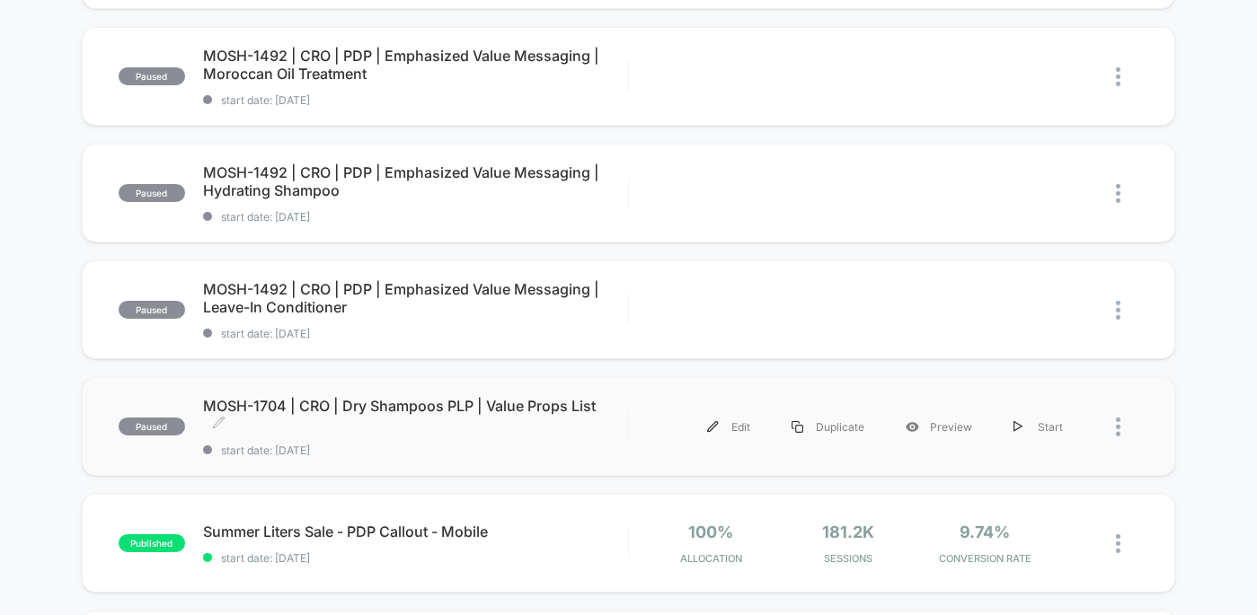
click at [447, 401] on span "MOSH-1704 | CRO | Dry Shampoos PLP | Value Props List Click to edit experience …" at bounding box center [415, 415] width 425 height 36
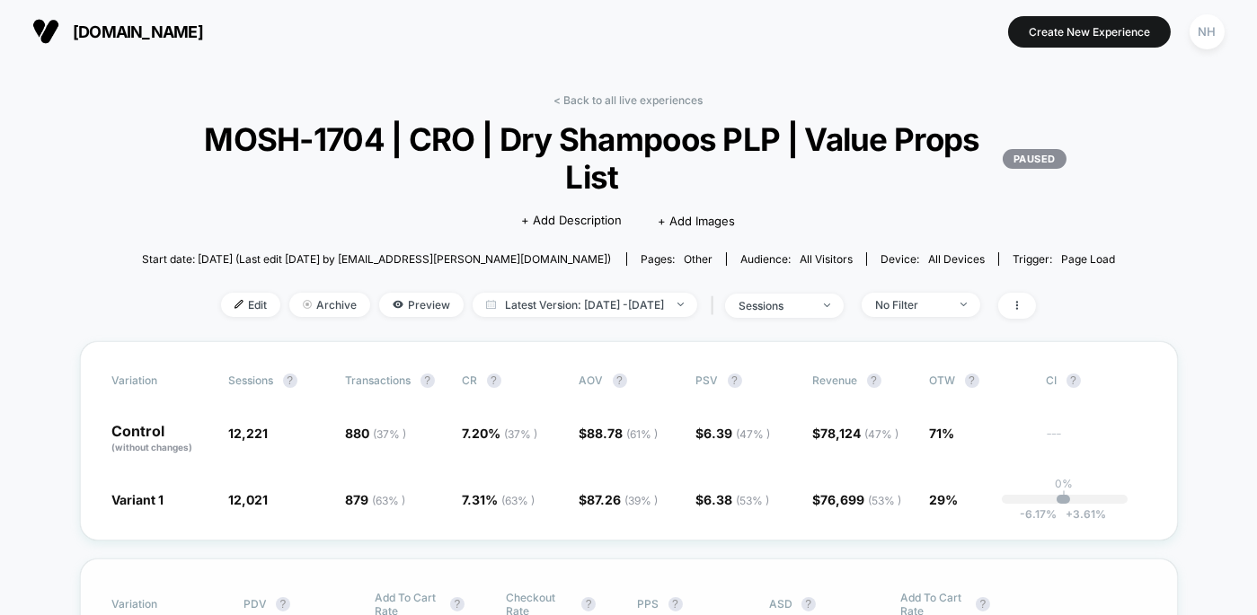
scroll to position [174, 0]
